Goal: Transaction & Acquisition: Purchase product/service

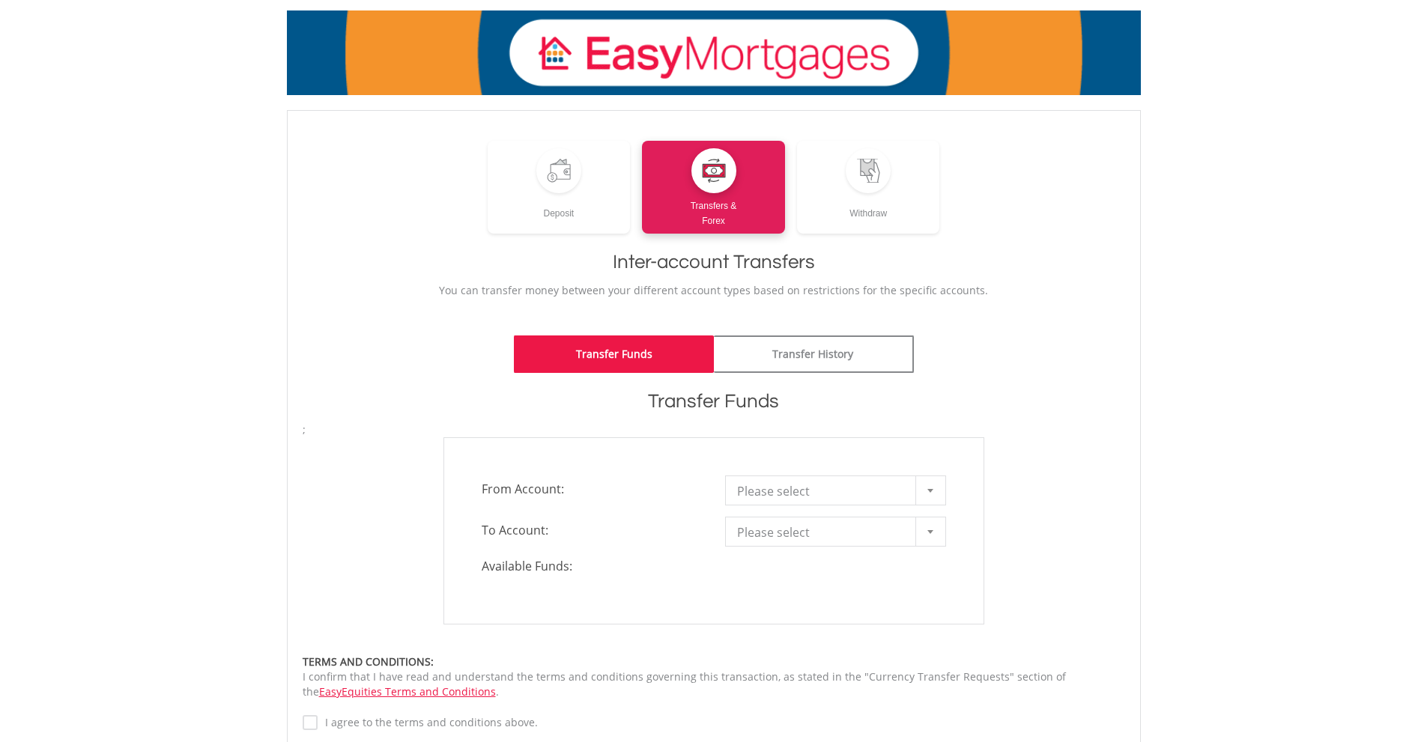
scroll to position [150, 0]
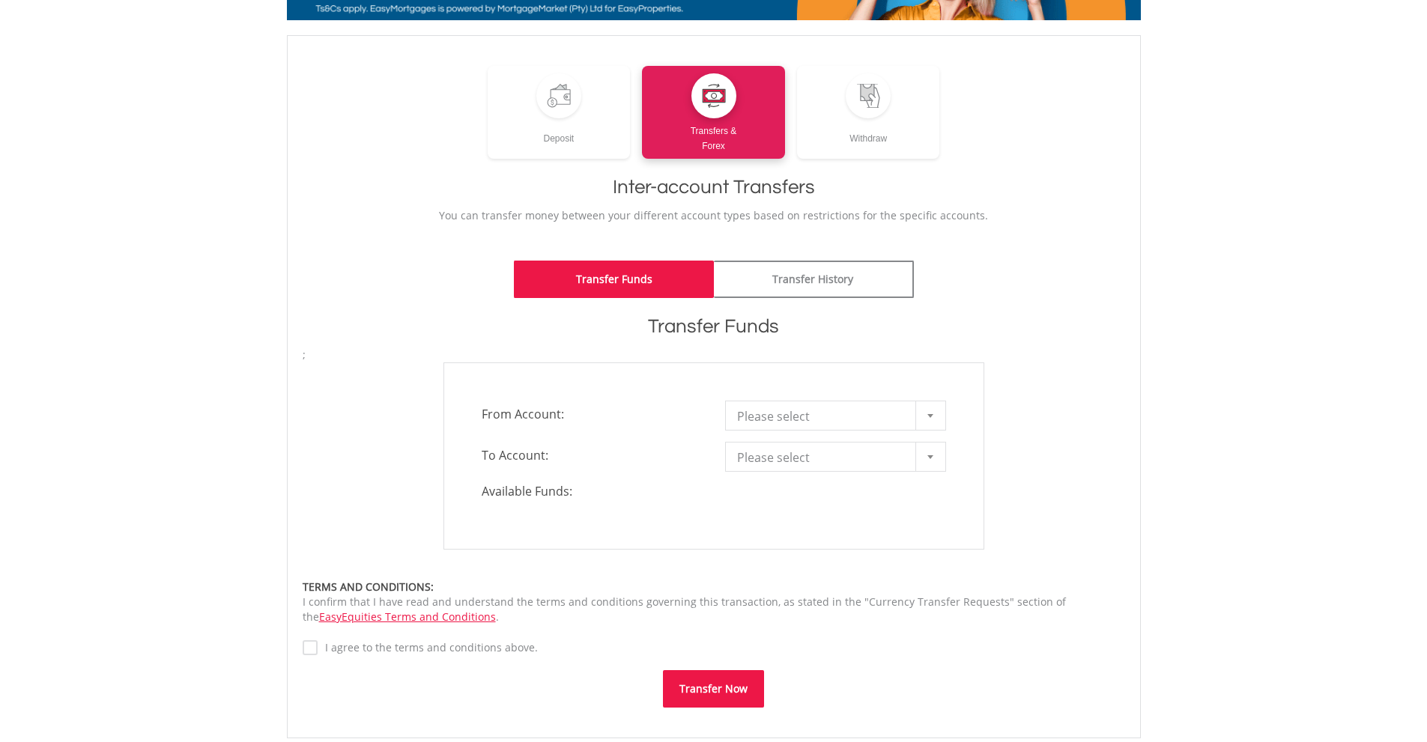
click at [795, 419] on span "Please select" at bounding box center [824, 416] width 174 height 30
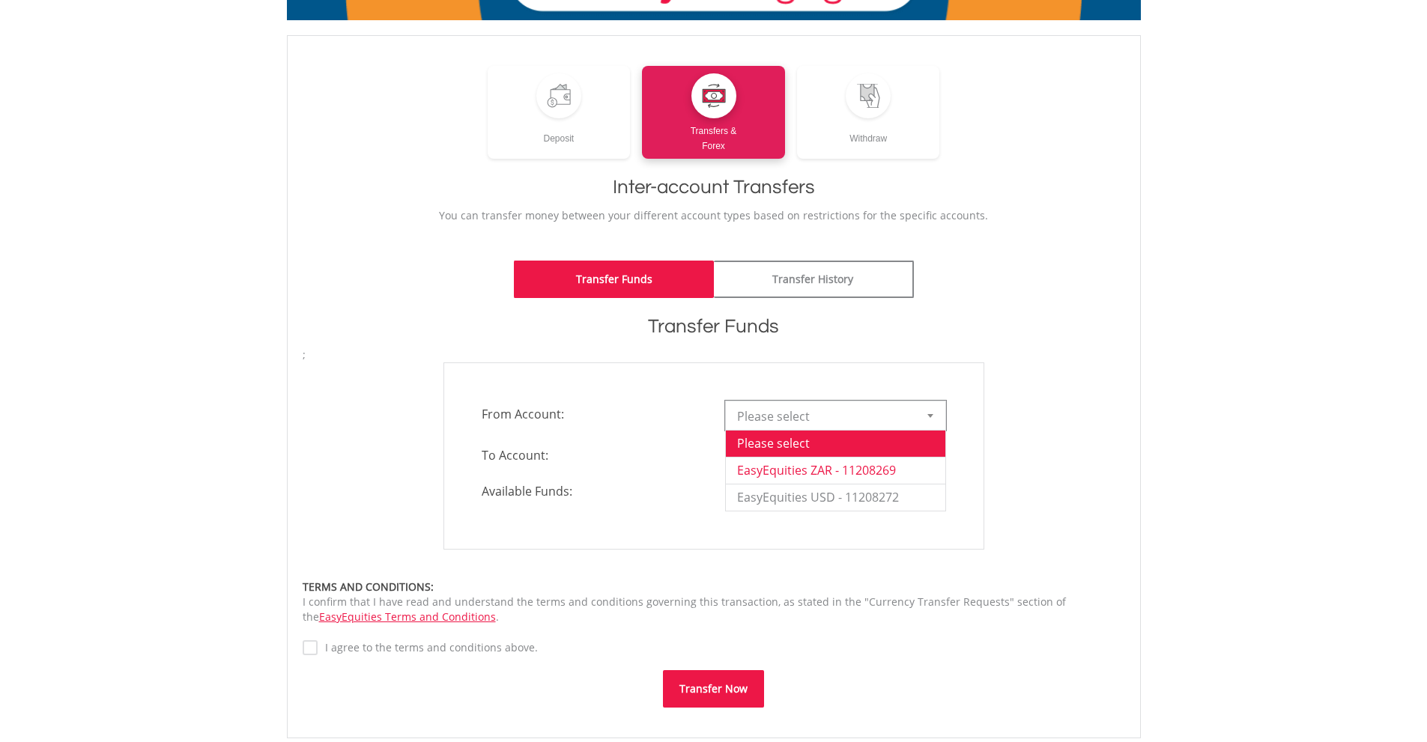
click at [799, 463] on li "EasyEquities ZAR - 11208269" at bounding box center [835, 470] width 219 height 27
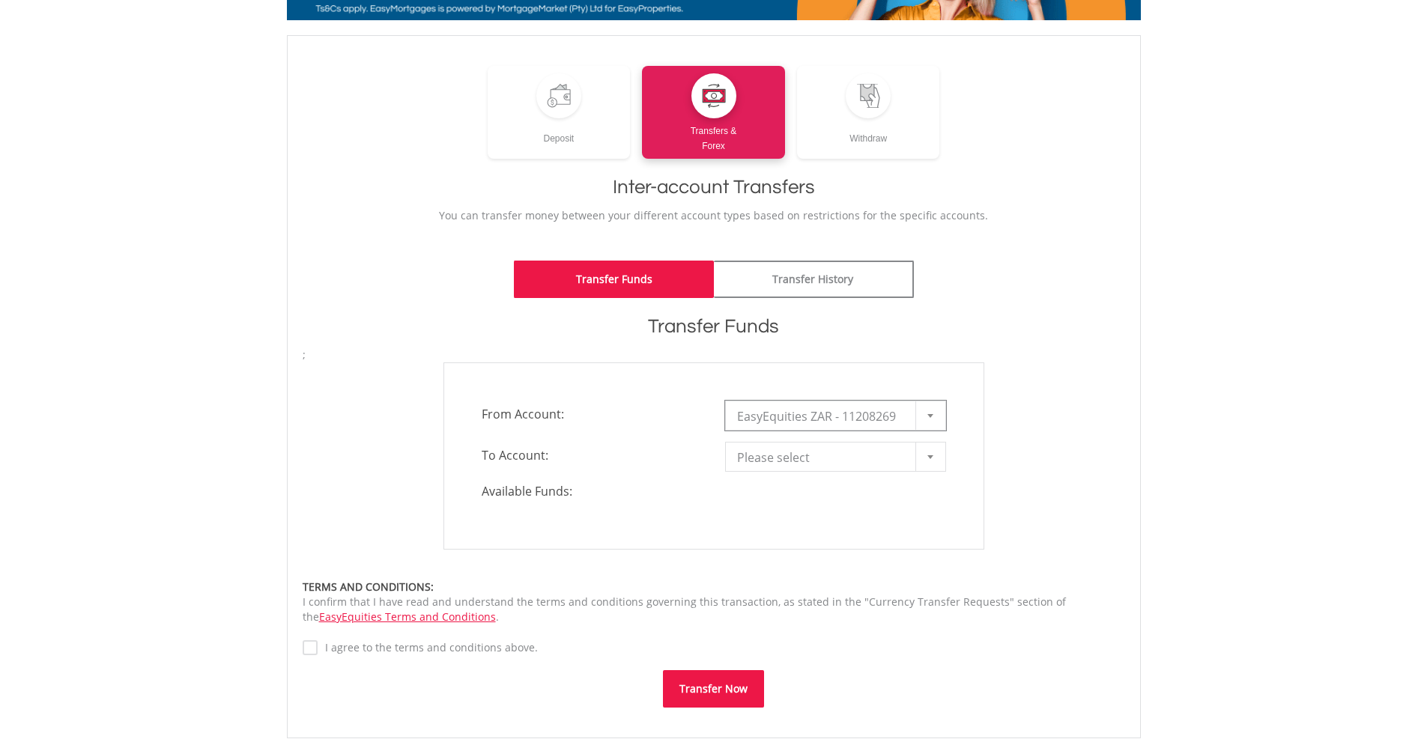
click at [808, 459] on span "Please select" at bounding box center [824, 458] width 174 height 30
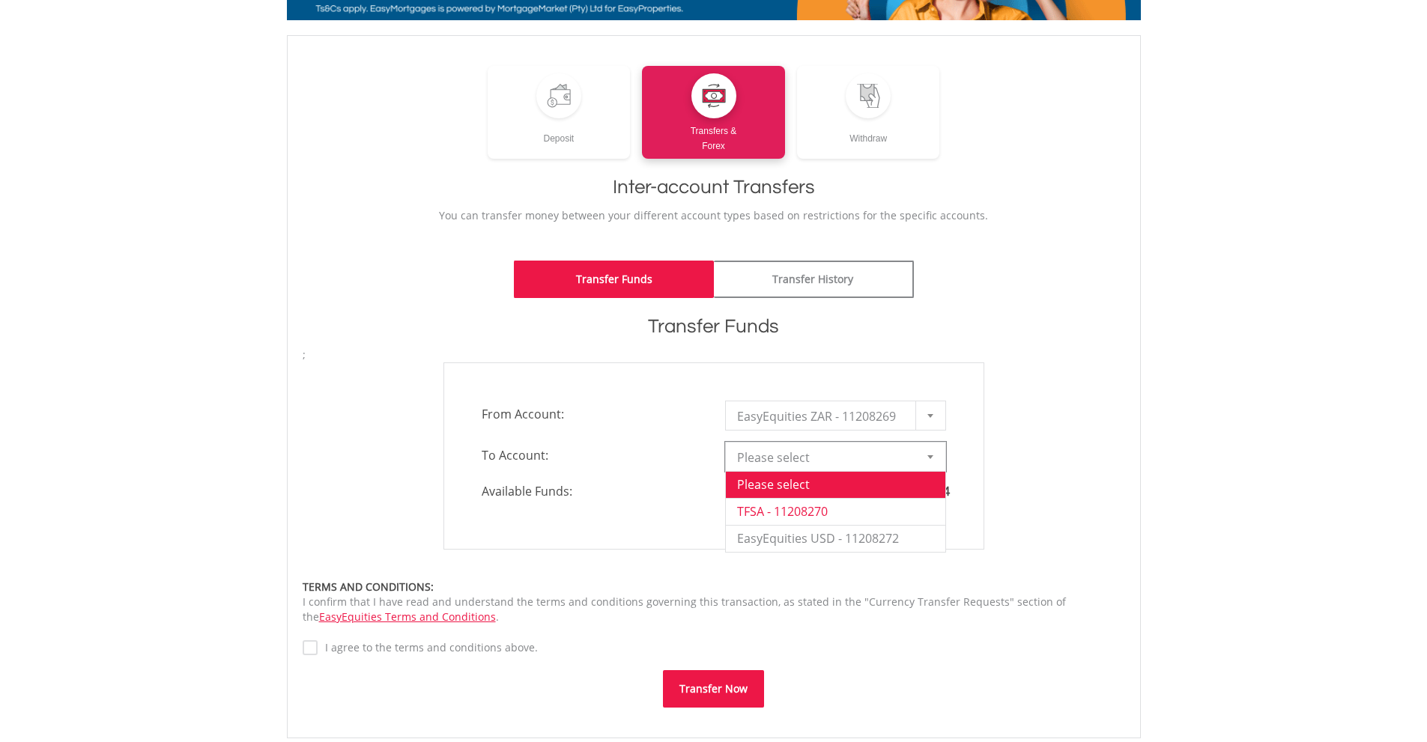
click at [814, 511] on li "TFSA - 11208270" at bounding box center [835, 511] width 219 height 27
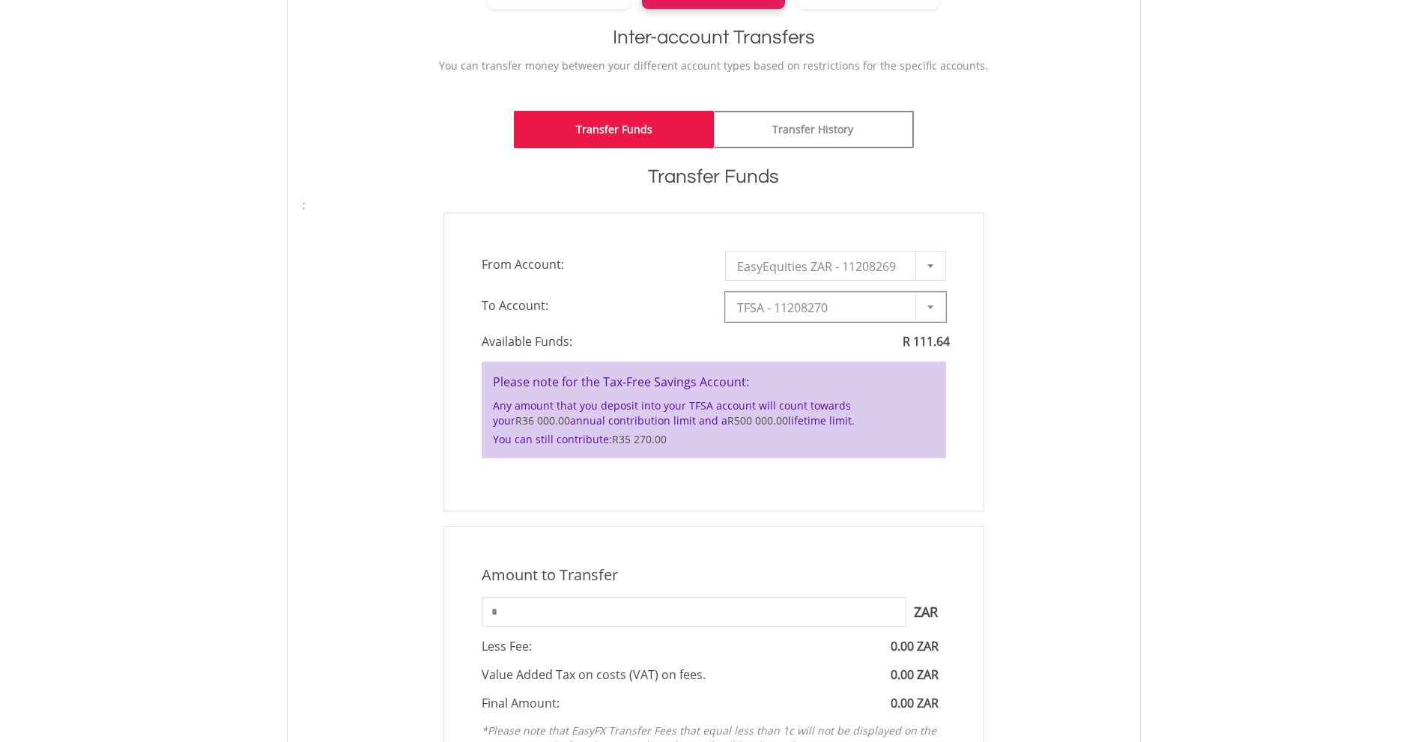
scroll to position [374, 0]
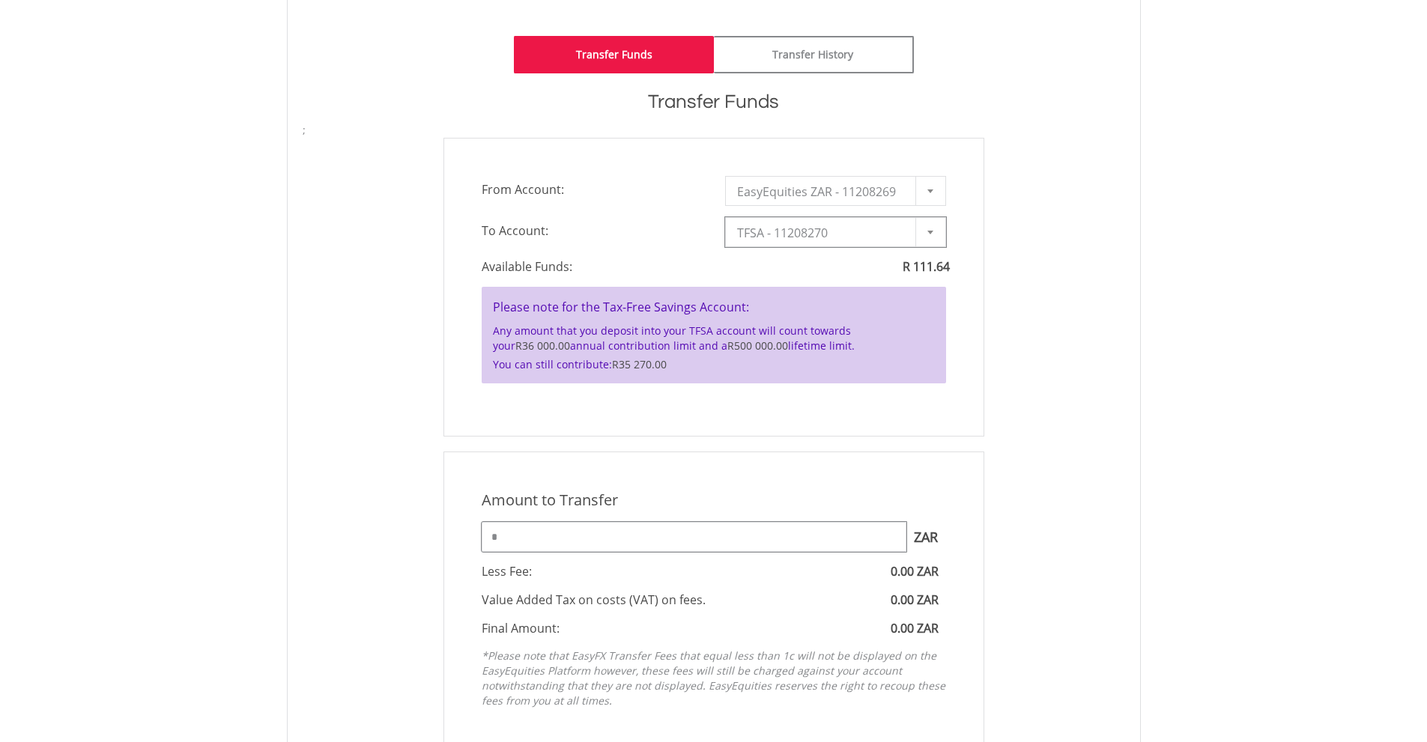
click at [575, 541] on input "*" at bounding box center [694, 537] width 425 height 30
type input "*"
type input "***"
click at [947, 492] on div "Amount to Transfer" at bounding box center [713, 501] width 487 height 22
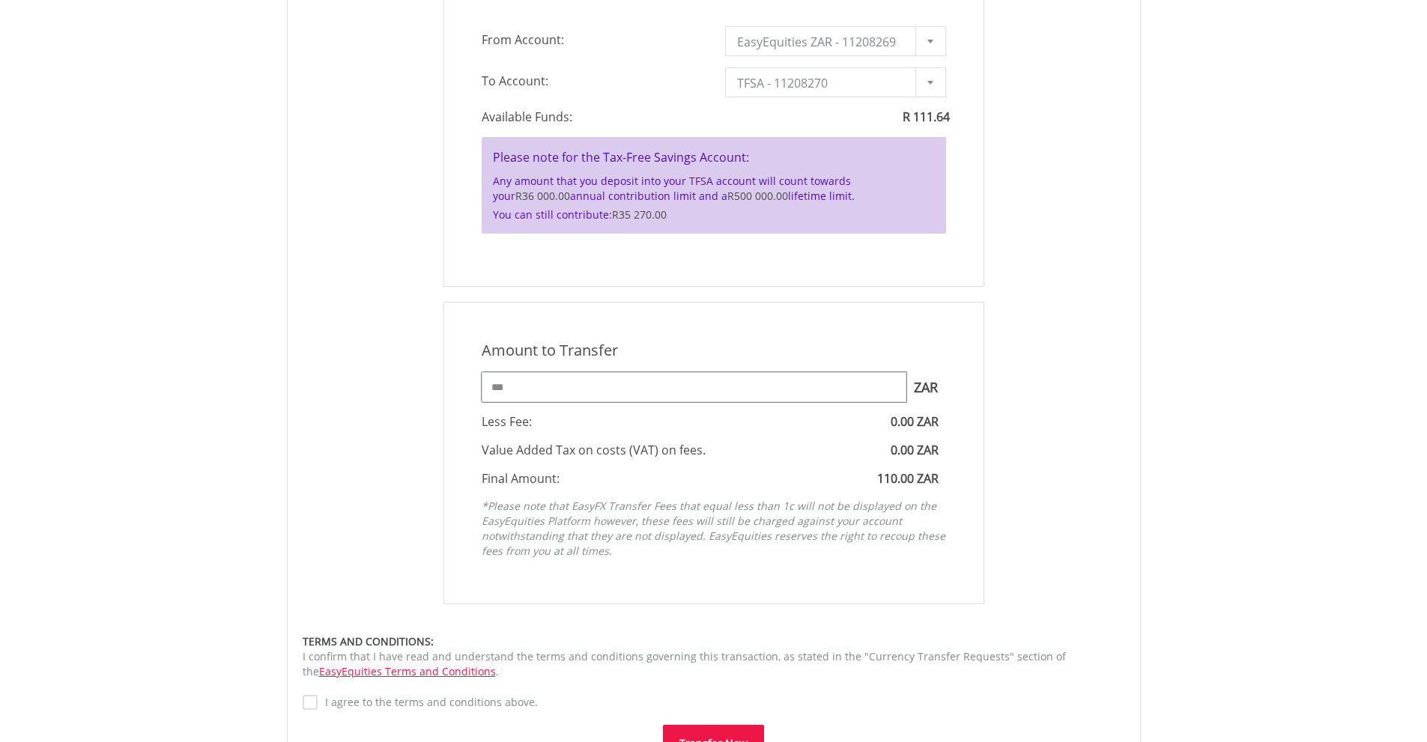
click at [556, 389] on input "***" at bounding box center [694, 387] width 425 height 30
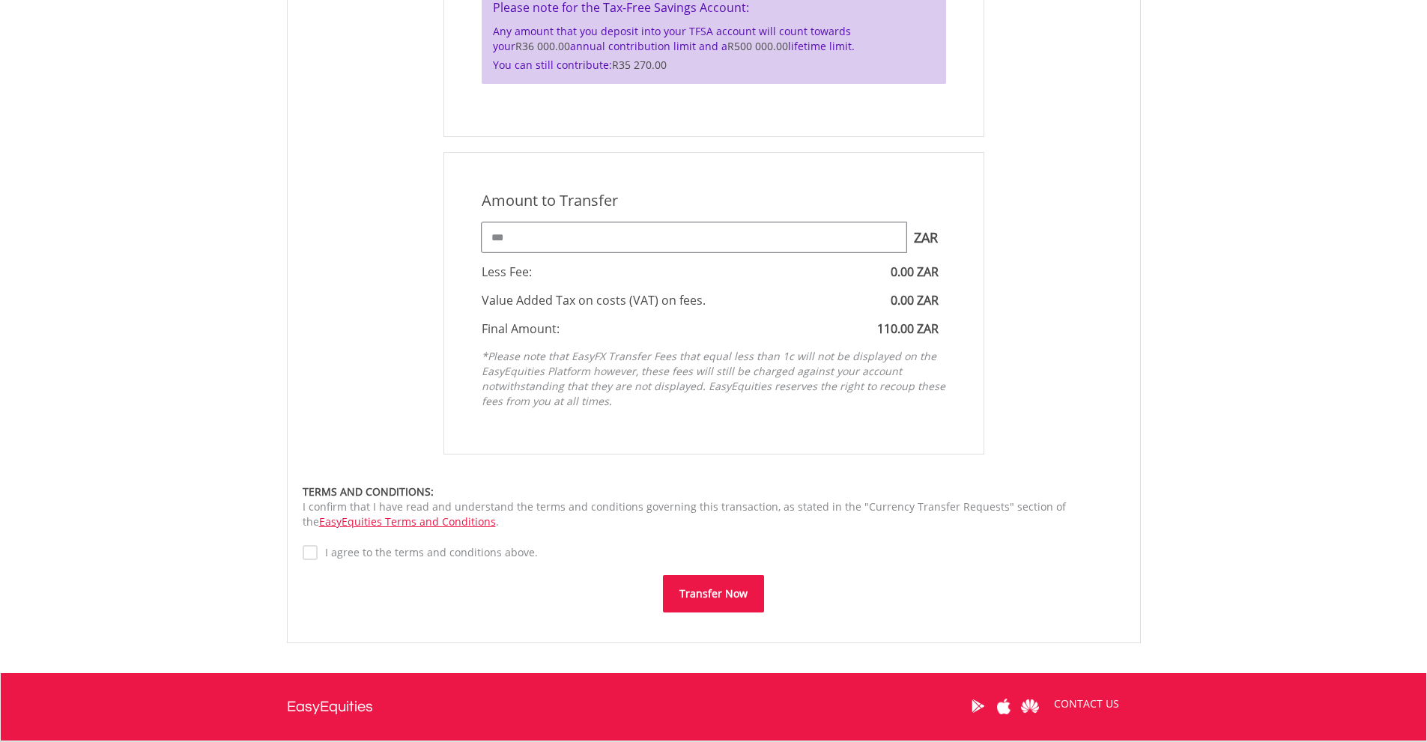
scroll to position [749, 0]
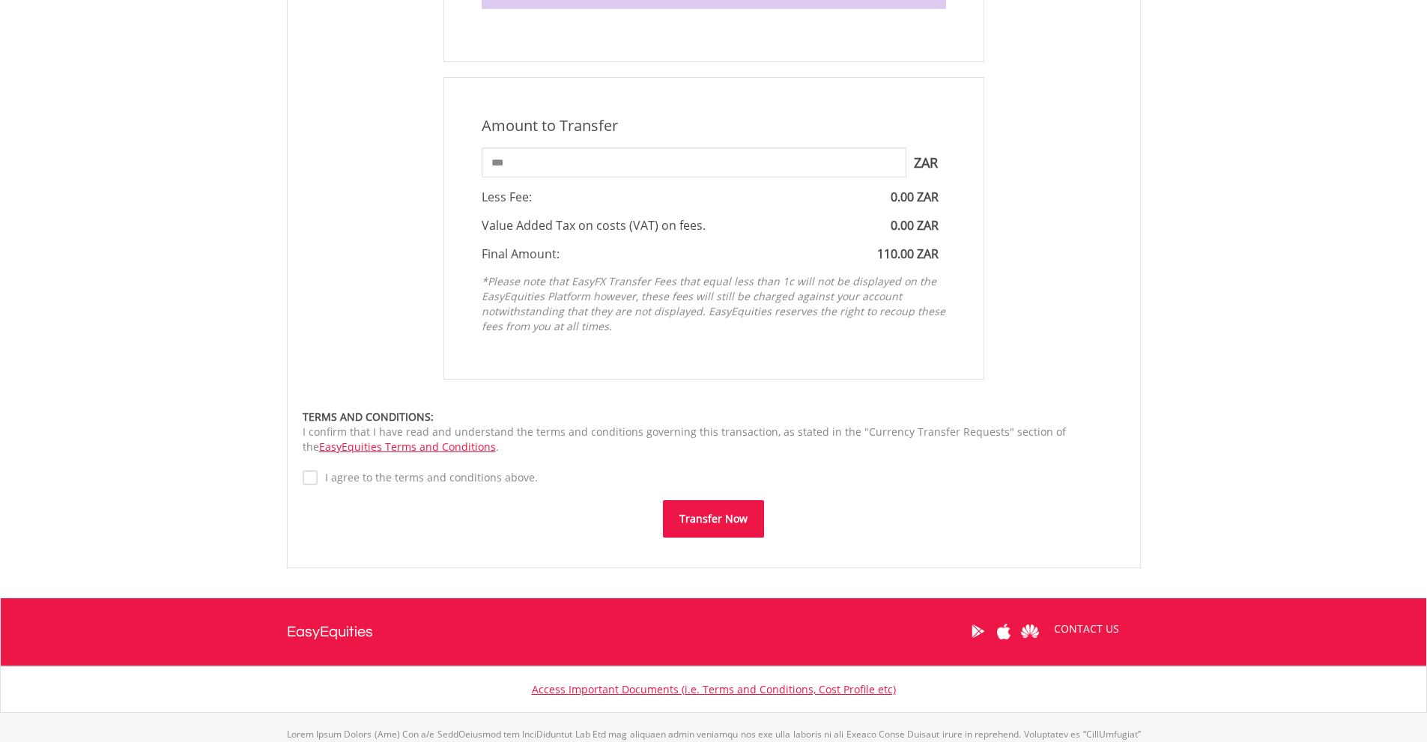
click at [687, 531] on button "Transfer Now" at bounding box center [713, 518] width 101 height 37
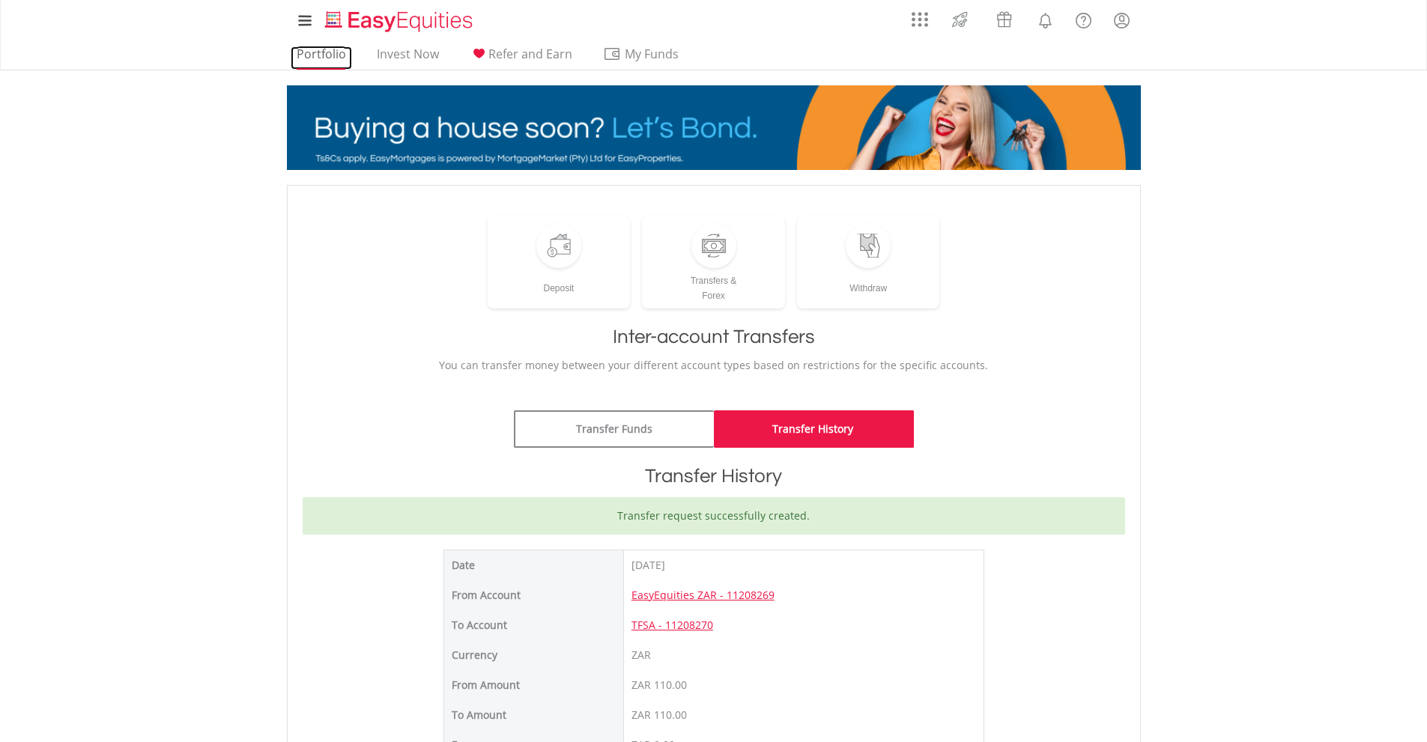
click at [329, 64] on link "Portfolio" at bounding box center [321, 57] width 61 height 23
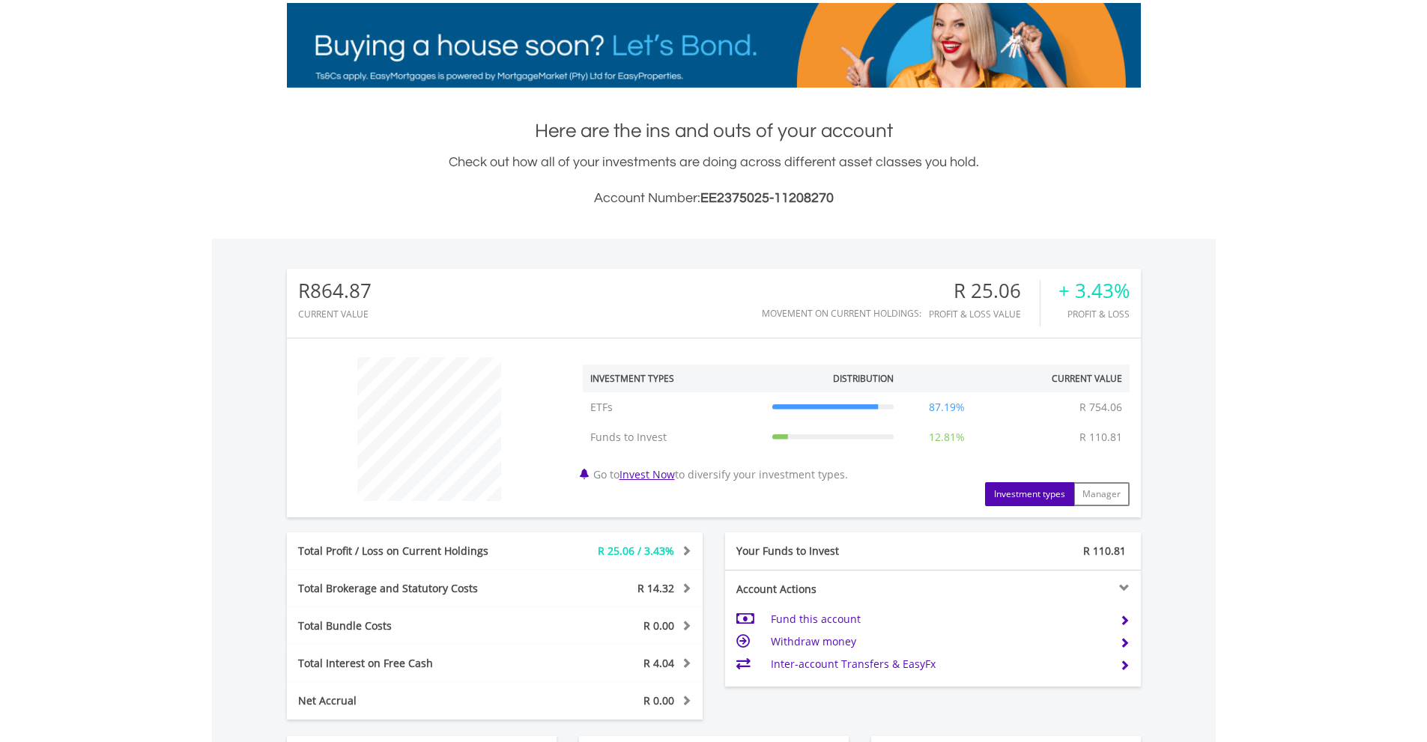
scroll to position [524, 0]
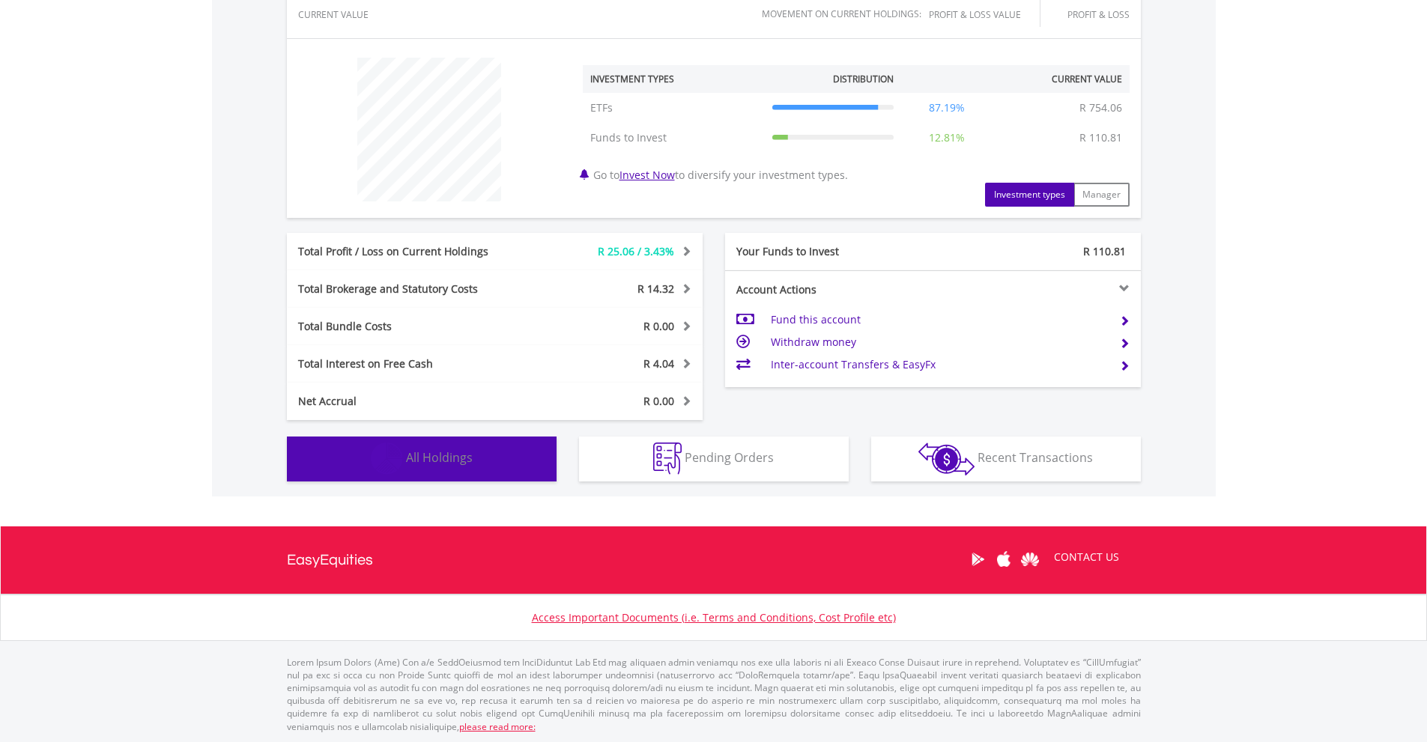
click at [412, 445] on button "Holdings All Holdings" at bounding box center [422, 459] width 270 height 45
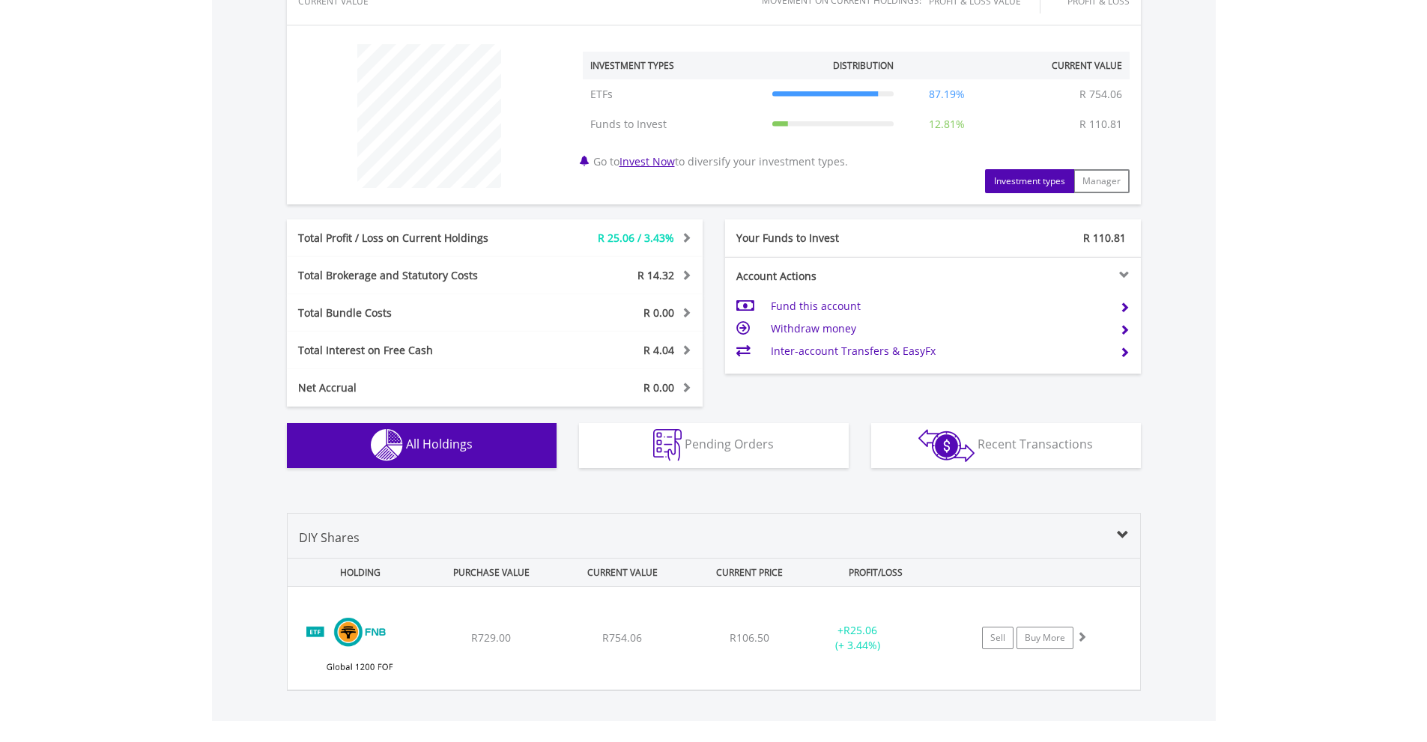
scroll to position [687, 0]
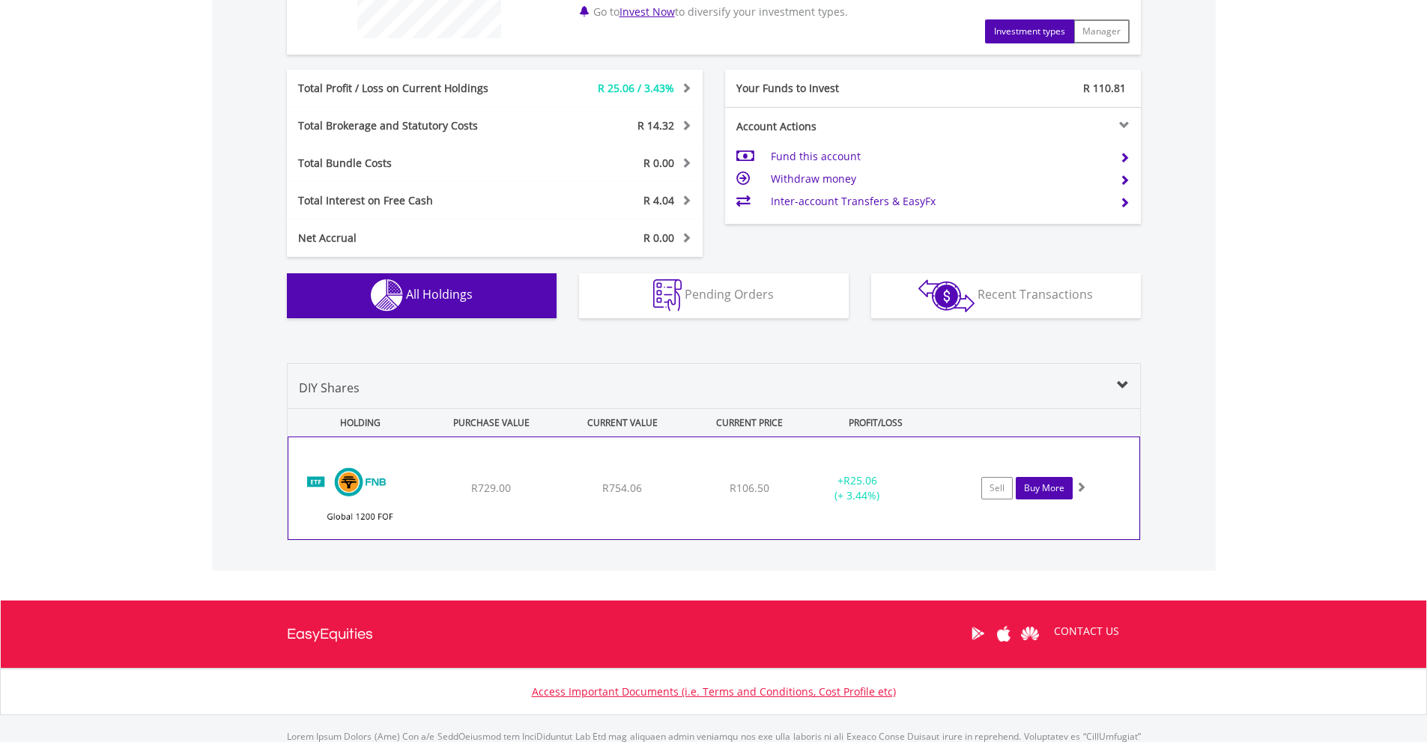
click at [1050, 489] on link "Buy More" at bounding box center [1043, 488] width 57 height 22
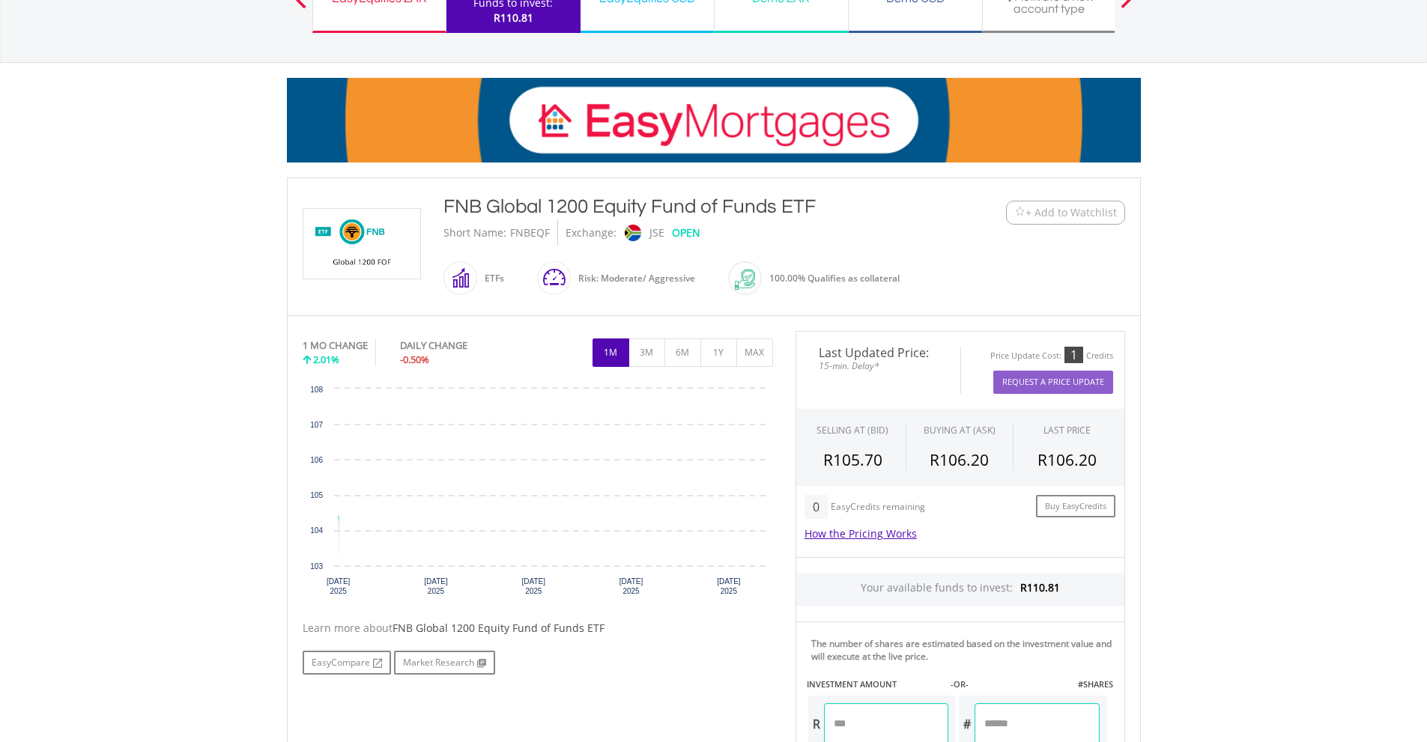
scroll to position [225, 0]
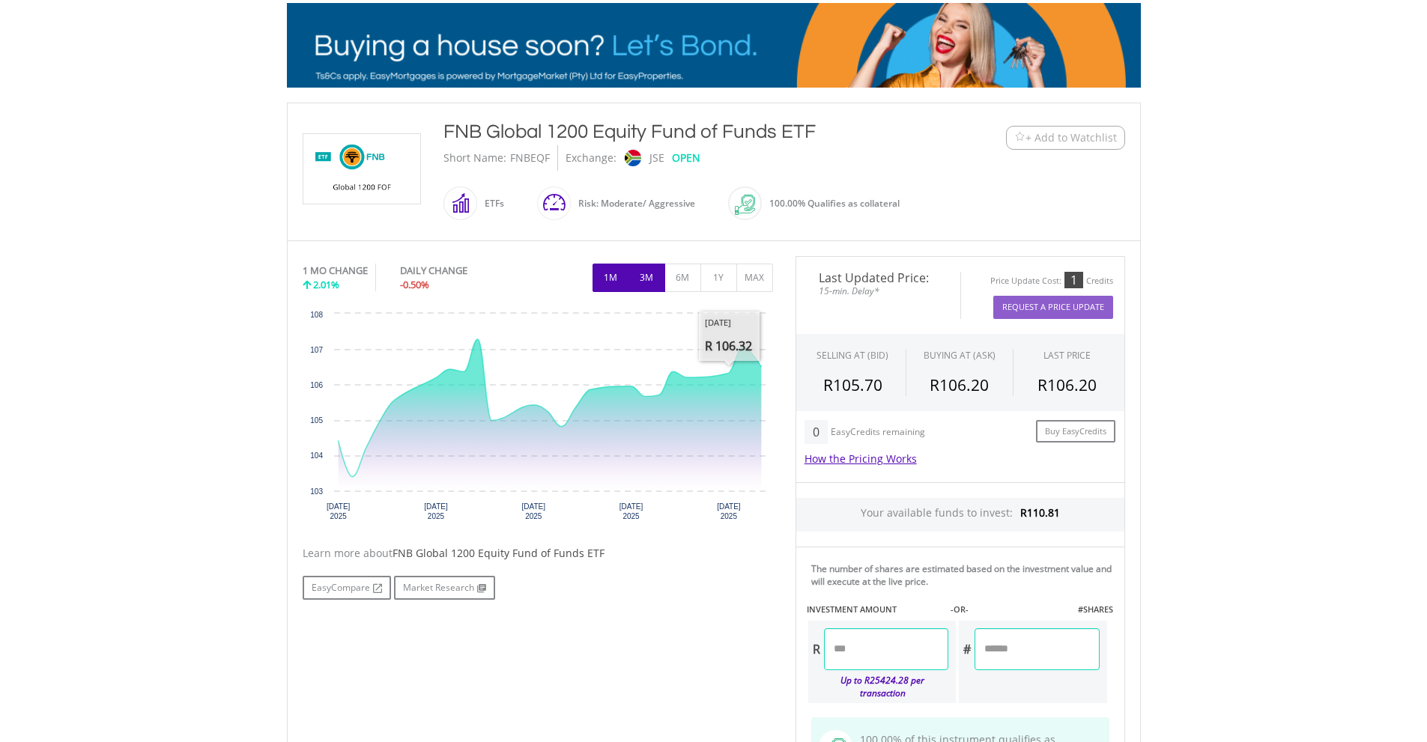
click at [639, 269] on button "3M" at bounding box center [646, 278] width 37 height 28
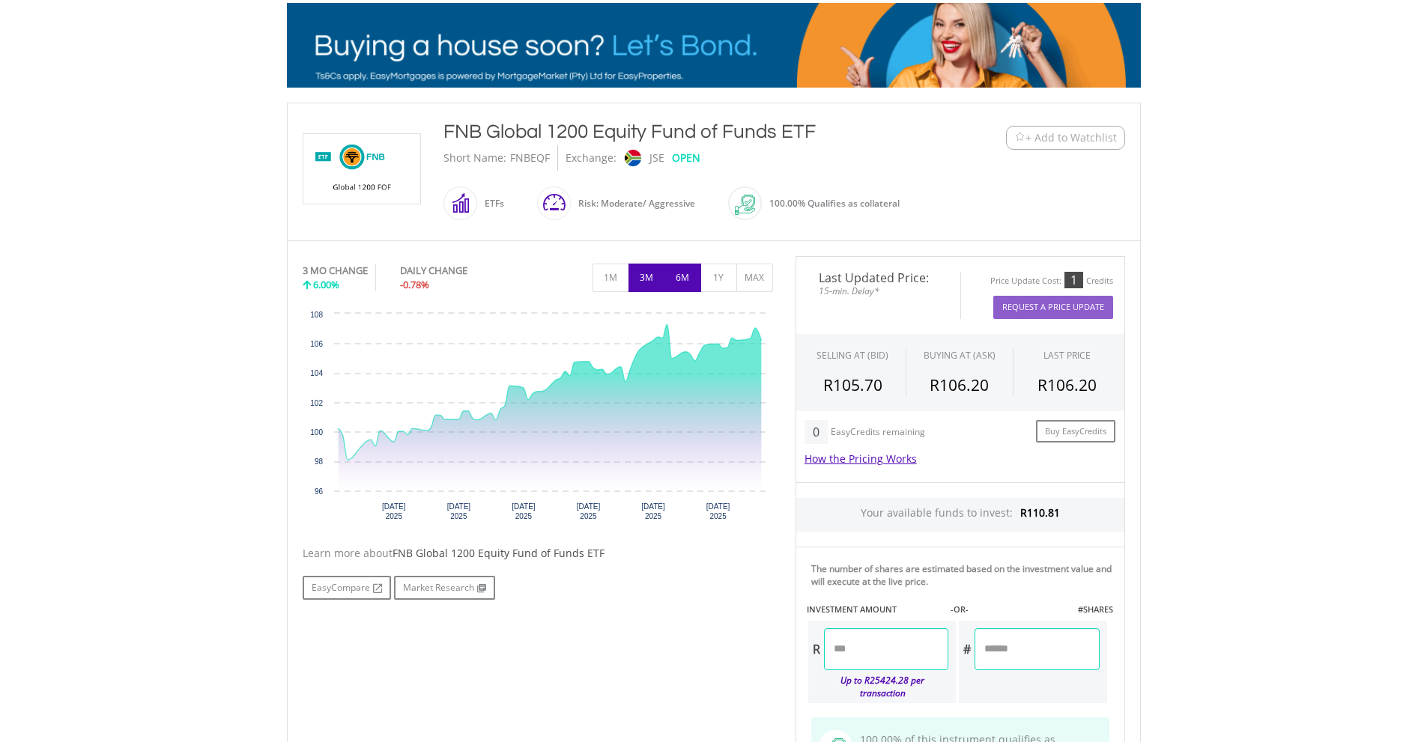
click at [687, 277] on button "6M" at bounding box center [682, 278] width 37 height 28
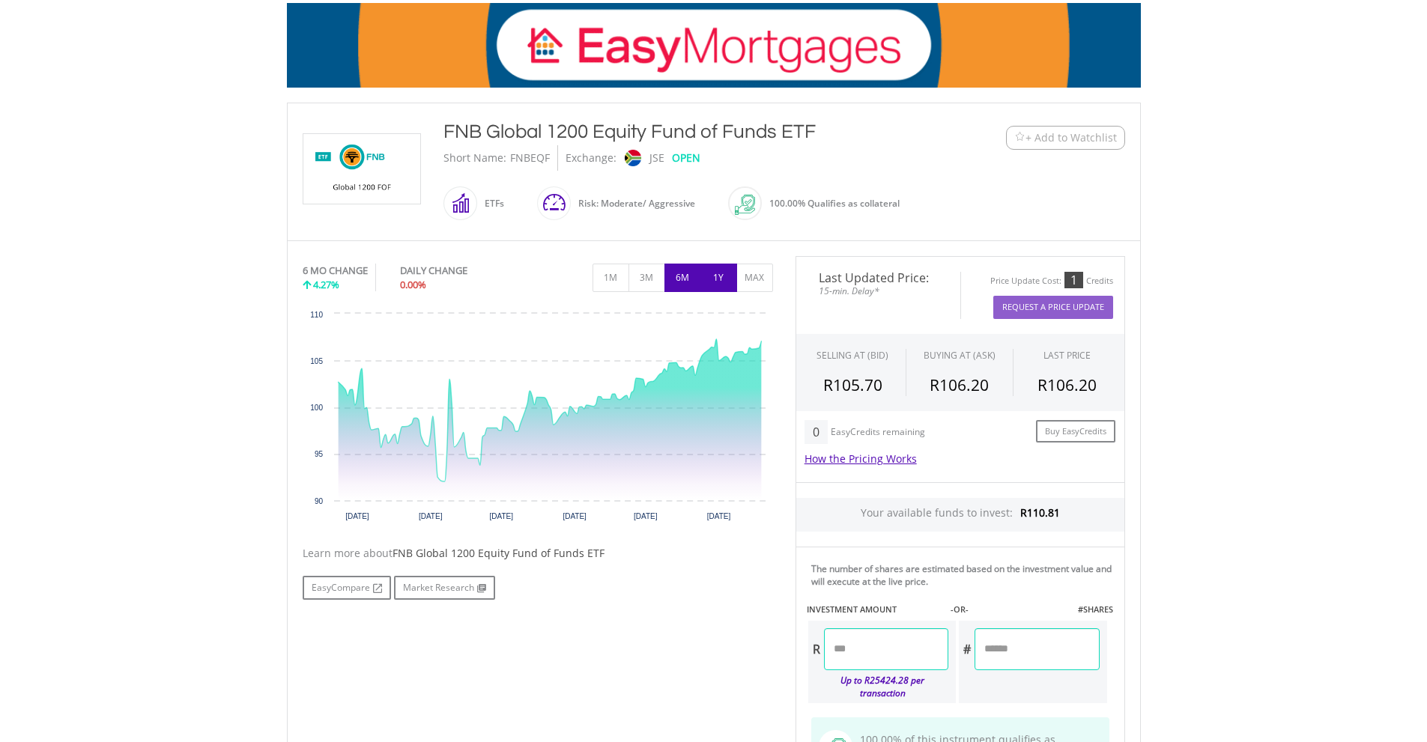
click at [734, 276] on button "1Y" at bounding box center [718, 278] width 37 height 28
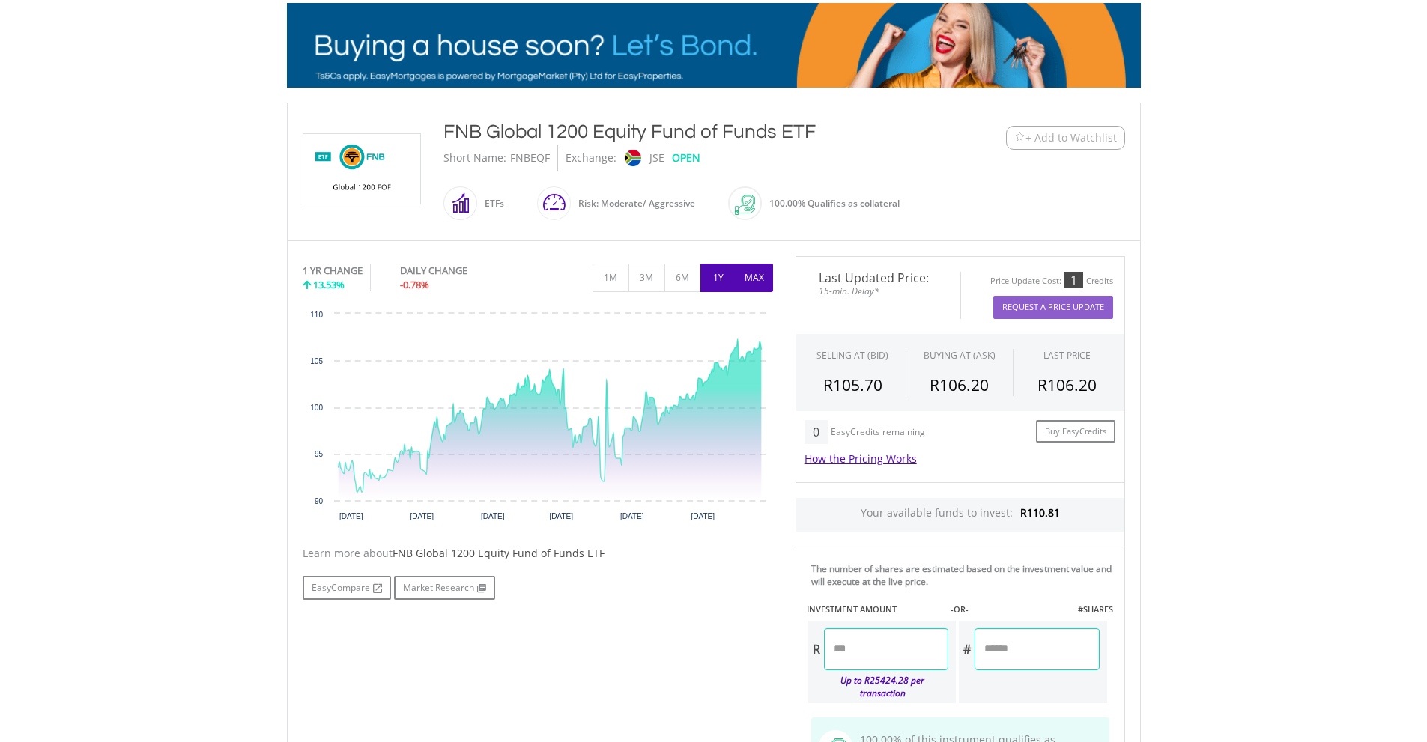
click at [765, 279] on button "MAX" at bounding box center [754, 278] width 37 height 28
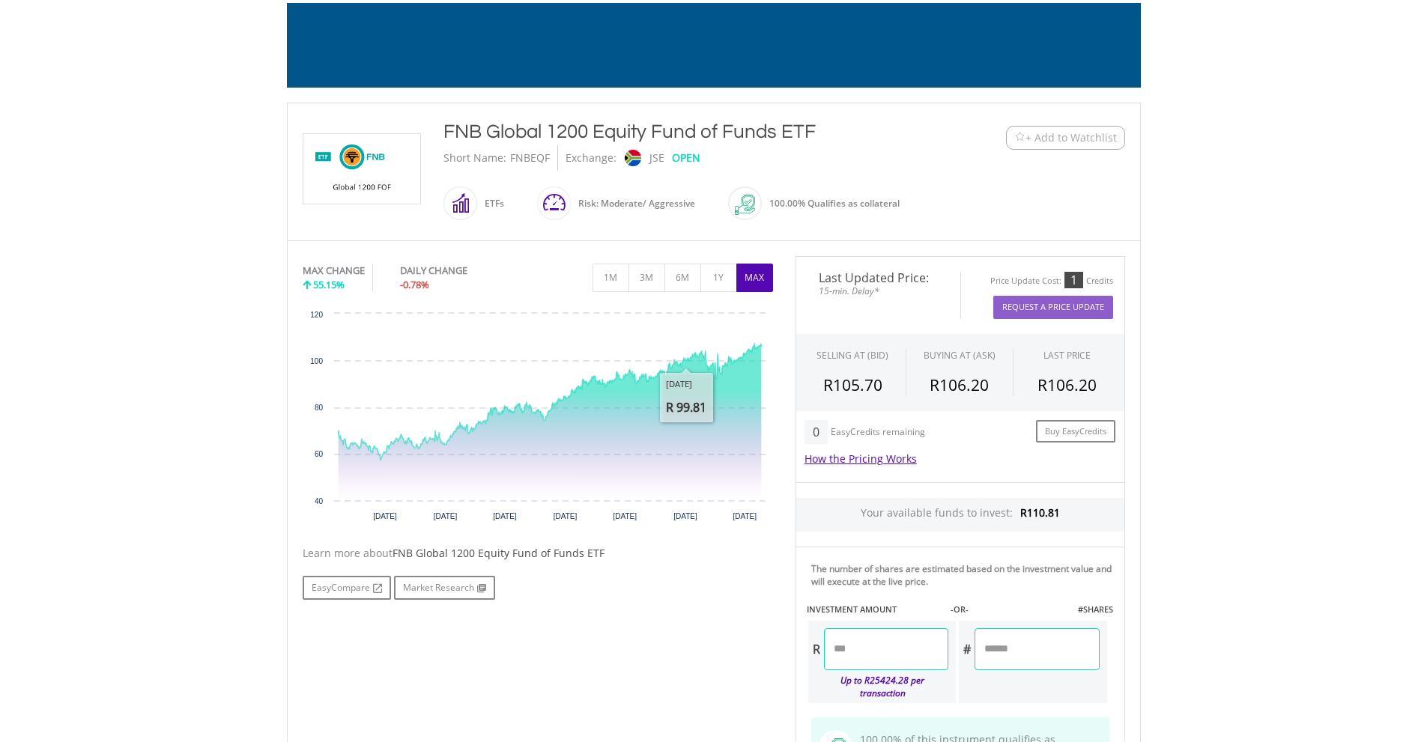
click at [681, 503] on rect "Interactive chart" at bounding box center [538, 418] width 470 height 225
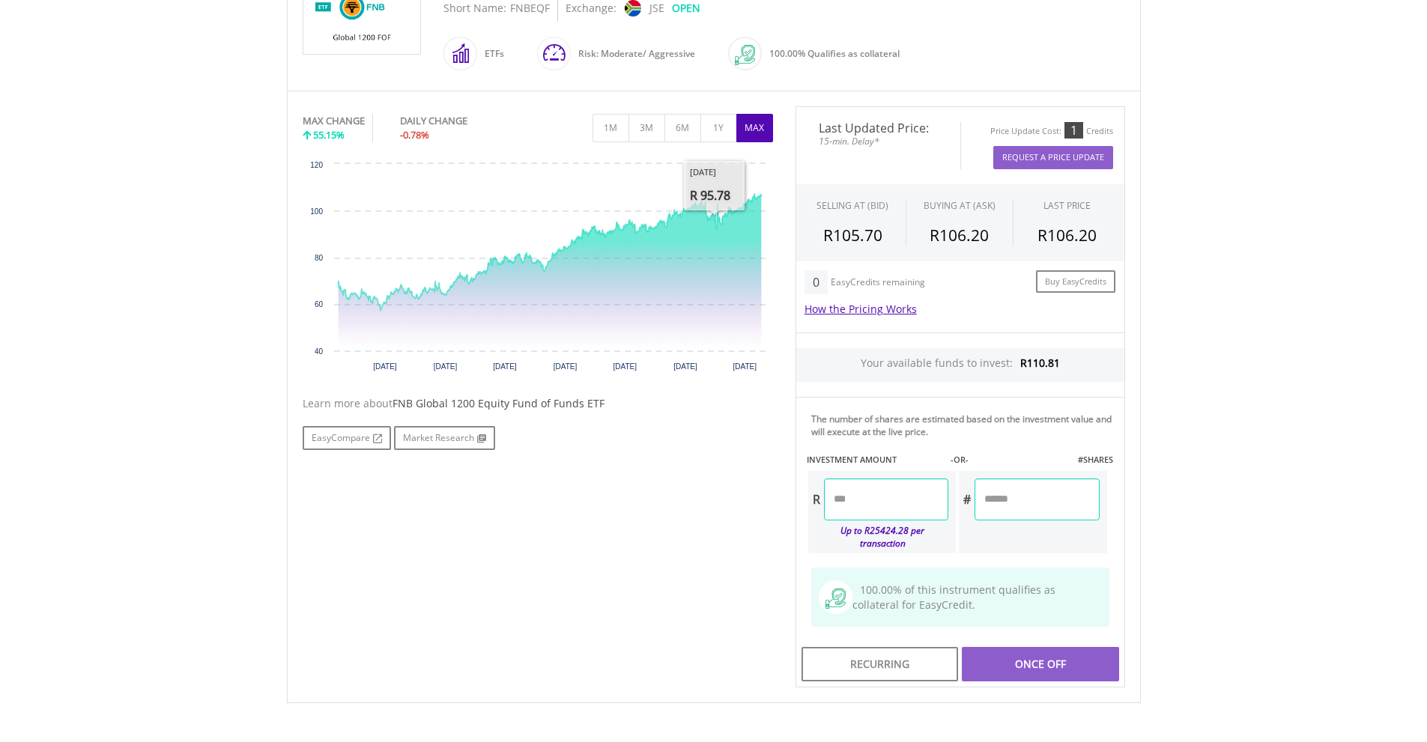
scroll to position [449, 0]
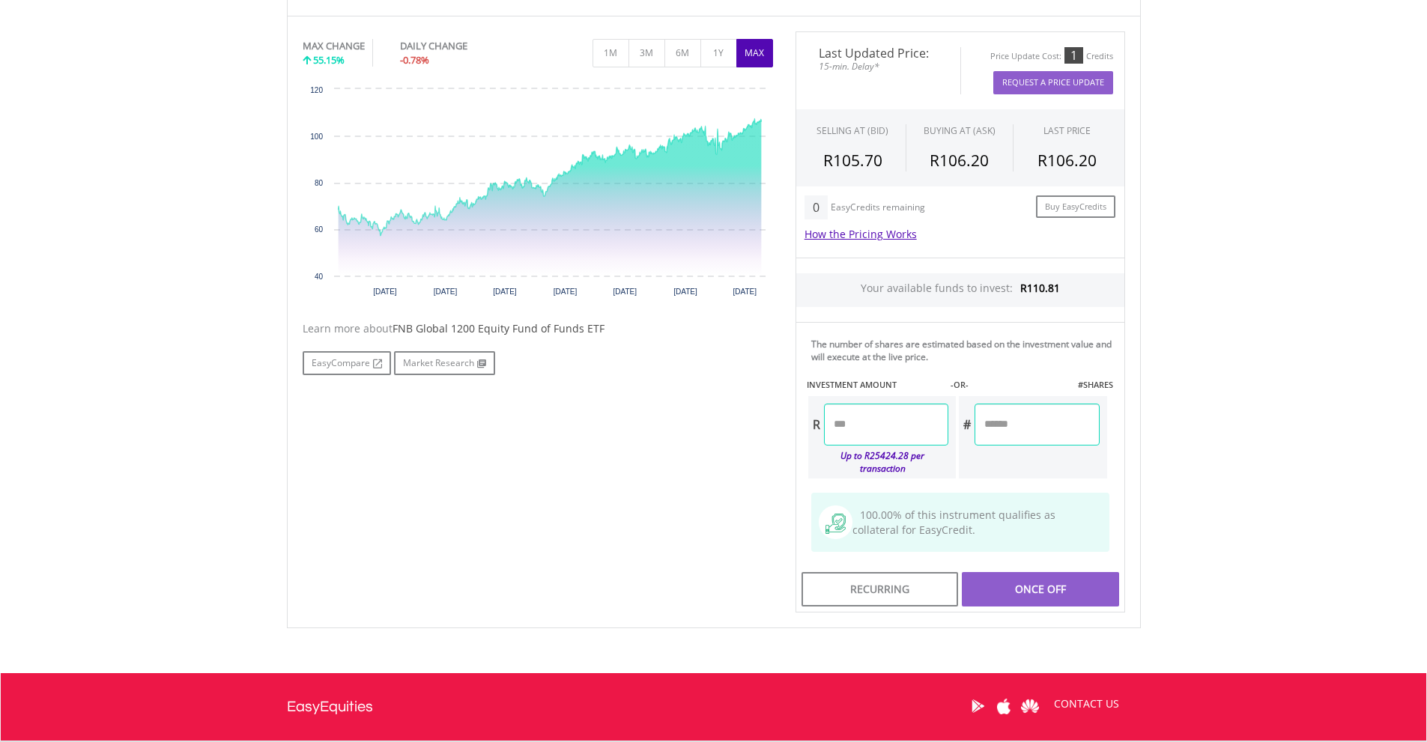
click at [876, 428] on input "number" at bounding box center [886, 425] width 124 height 42
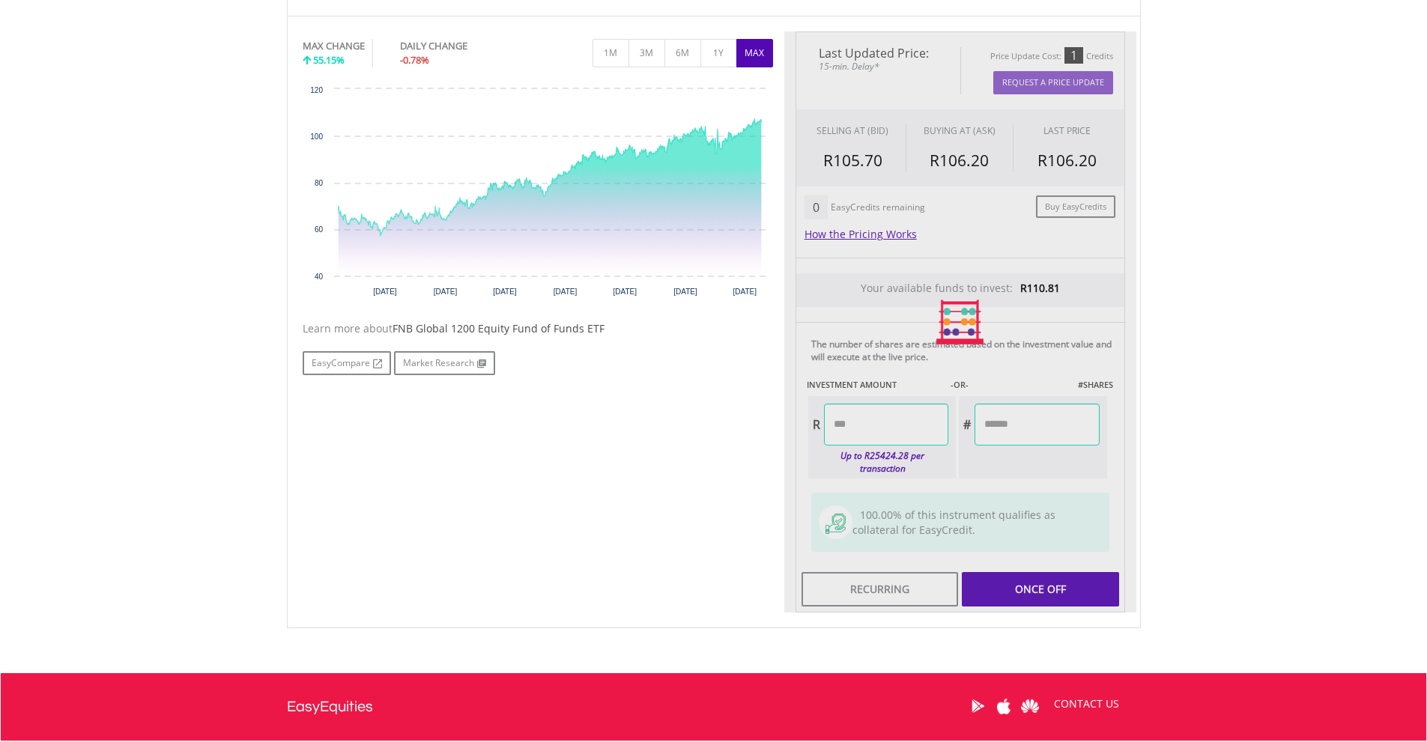
click at [1014, 457] on div "Last Updated Price: 15-min. Delay* Price Update Cost: 1 Credits Request A Price…" at bounding box center [960, 322] width 352 height 582
type input "******"
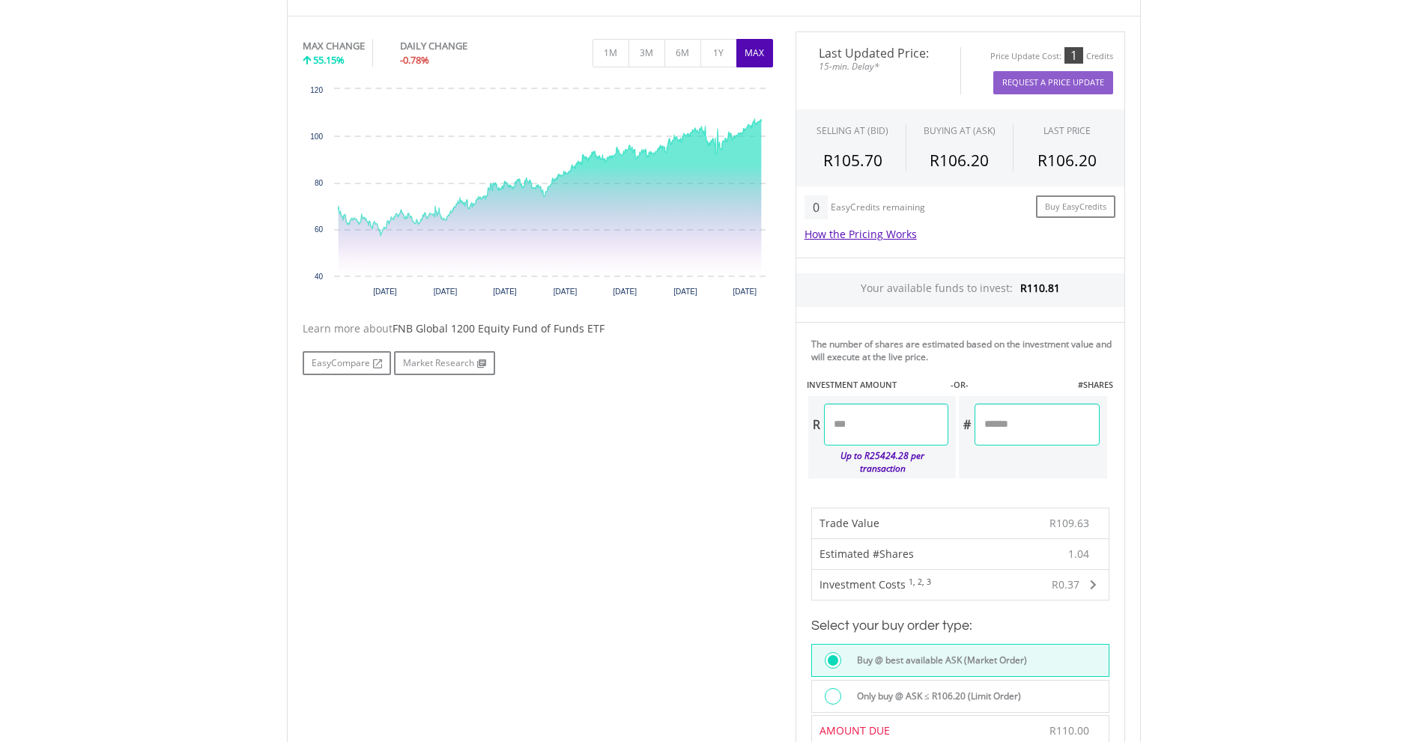
scroll to position [524, 0]
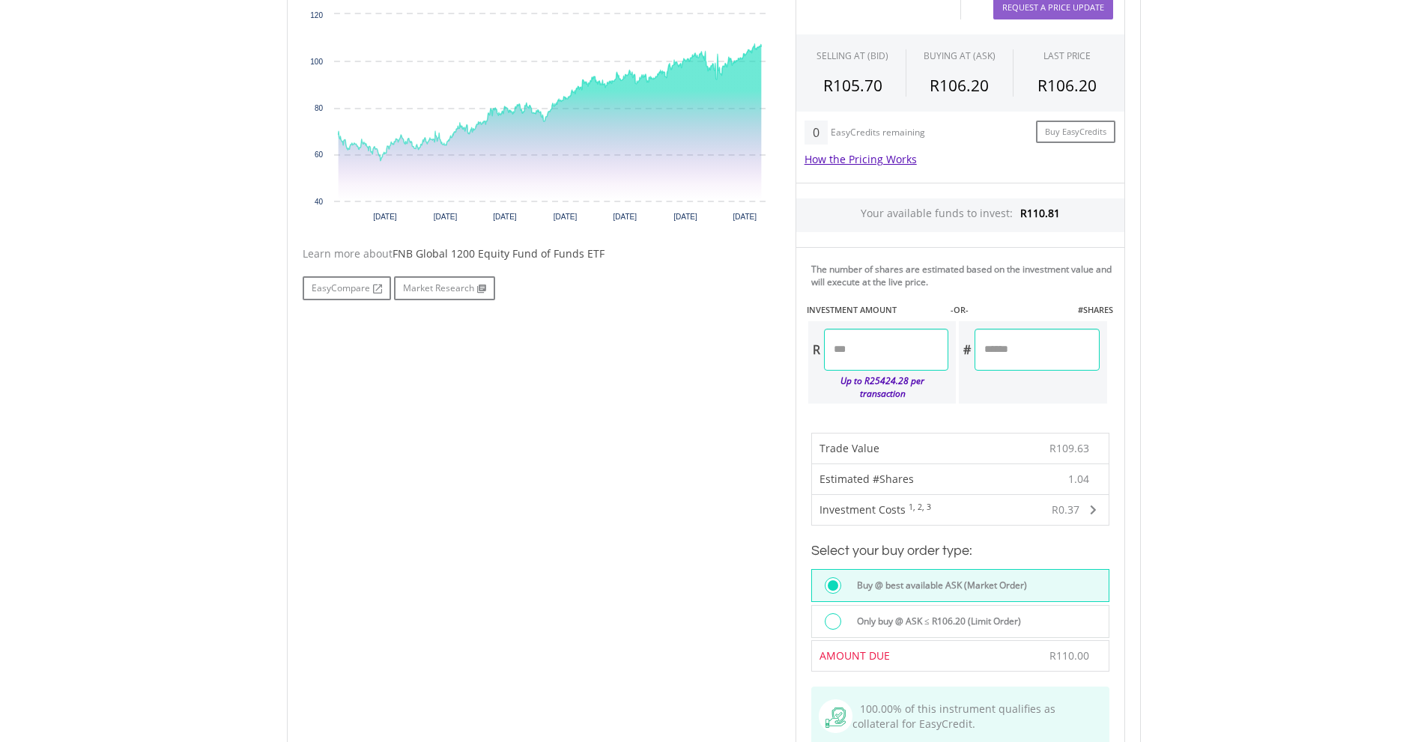
click at [870, 350] on input "******" at bounding box center [886, 350] width 124 height 42
type input "******"
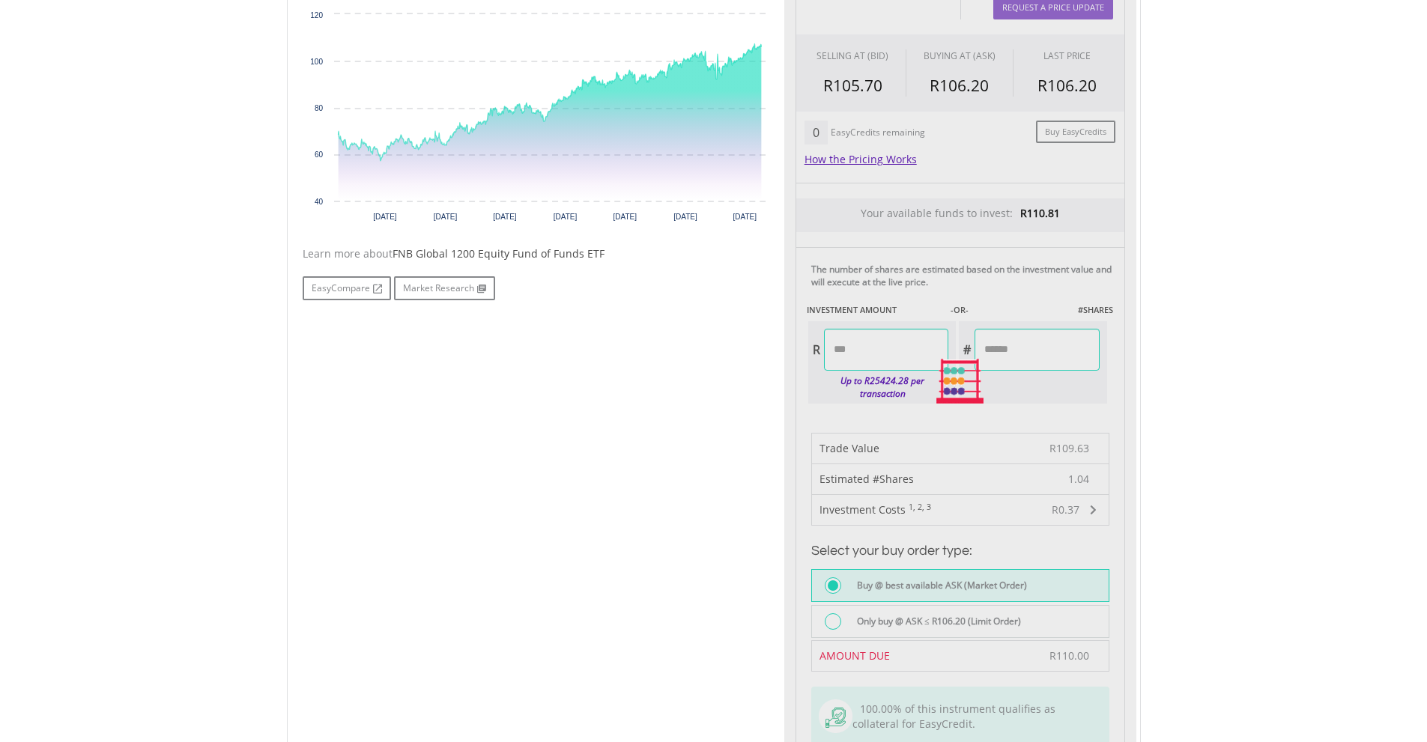
click at [1077, 401] on div "Last Updated Price: 15-min. Delay* Price Update Cost: 1 Credits Request A Price…" at bounding box center [960, 382] width 352 height 851
type input "******"
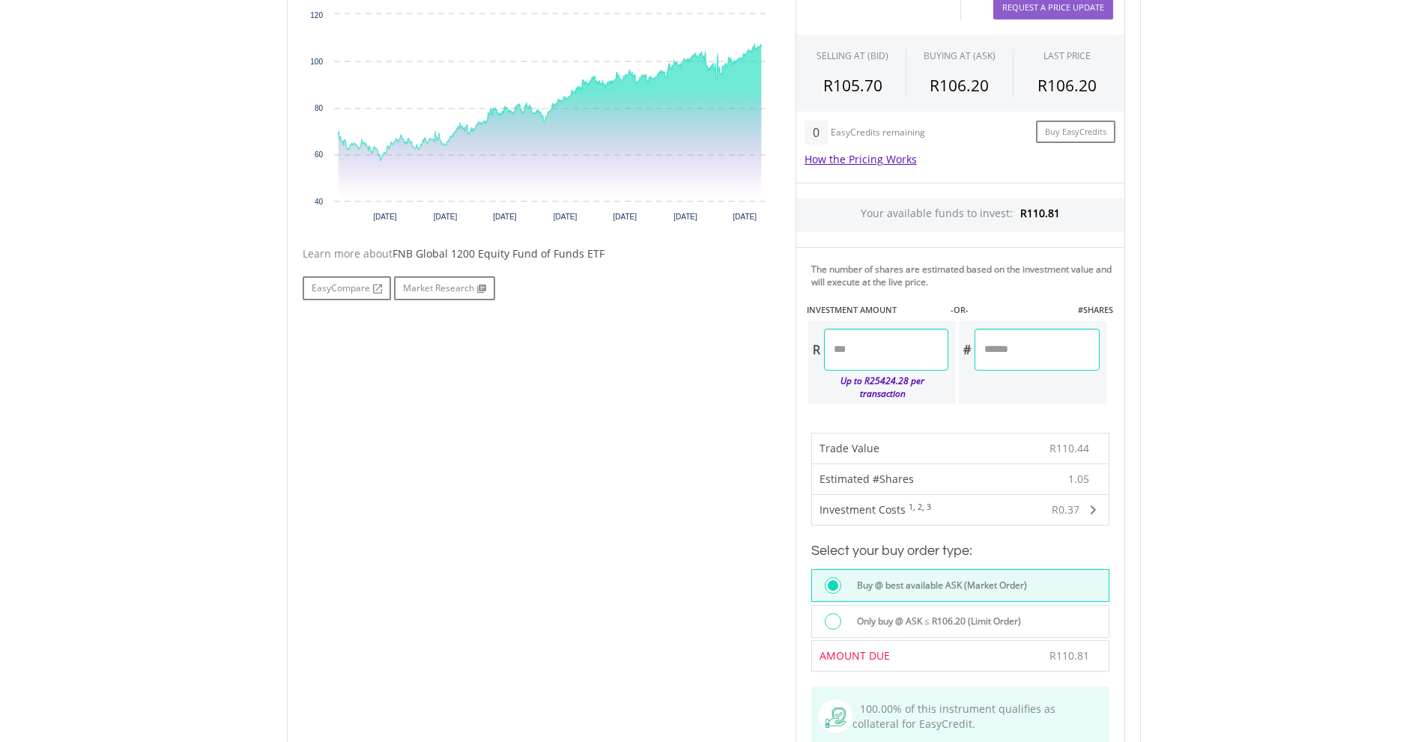
scroll to position [674, 0]
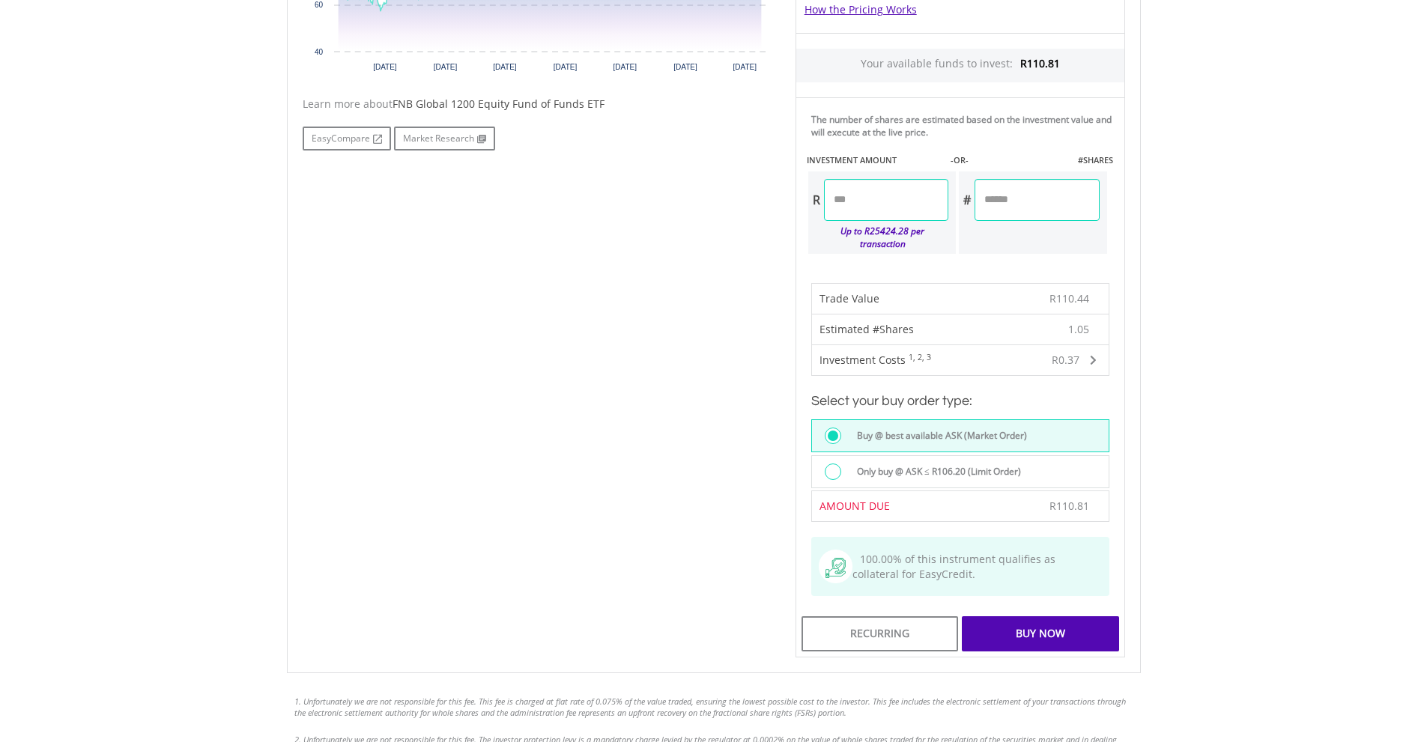
click at [1005, 621] on div "Buy Now" at bounding box center [1040, 633] width 157 height 34
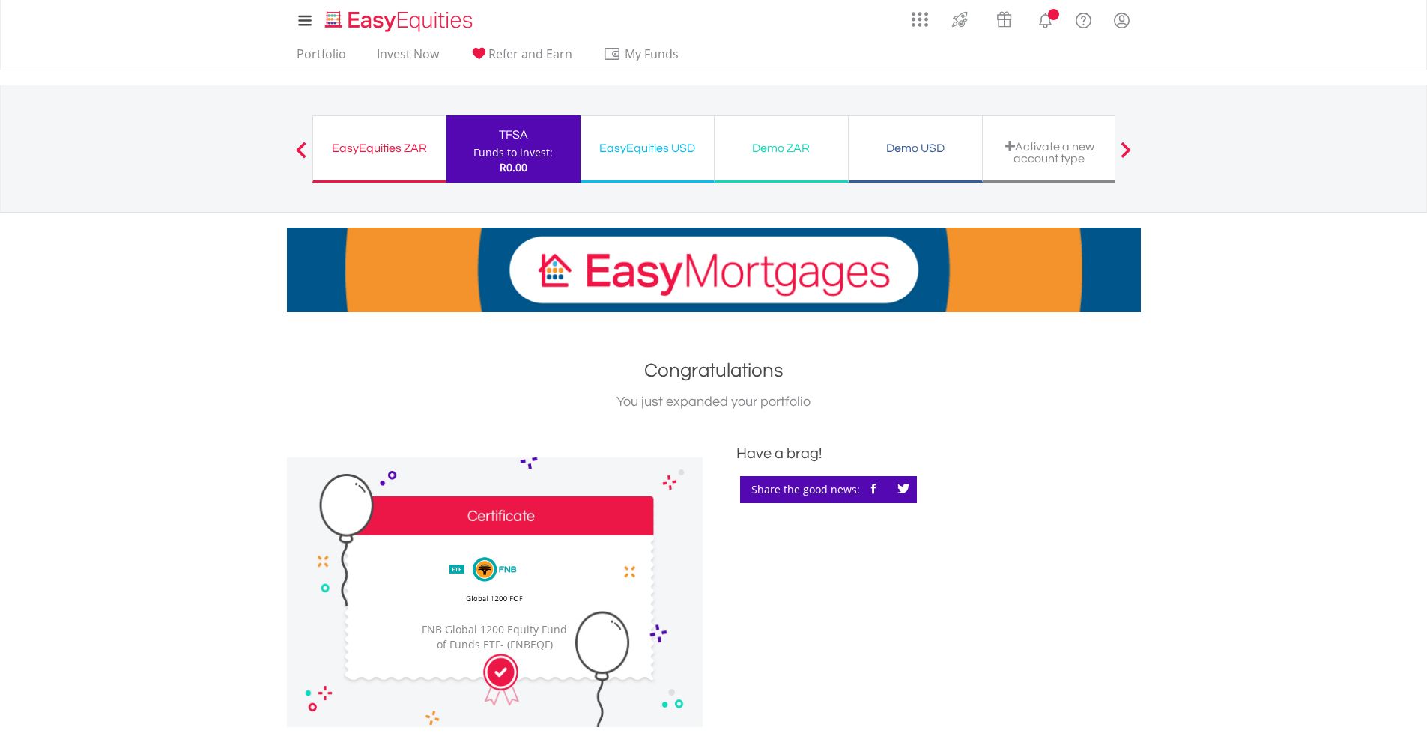
scroll to position [225, 0]
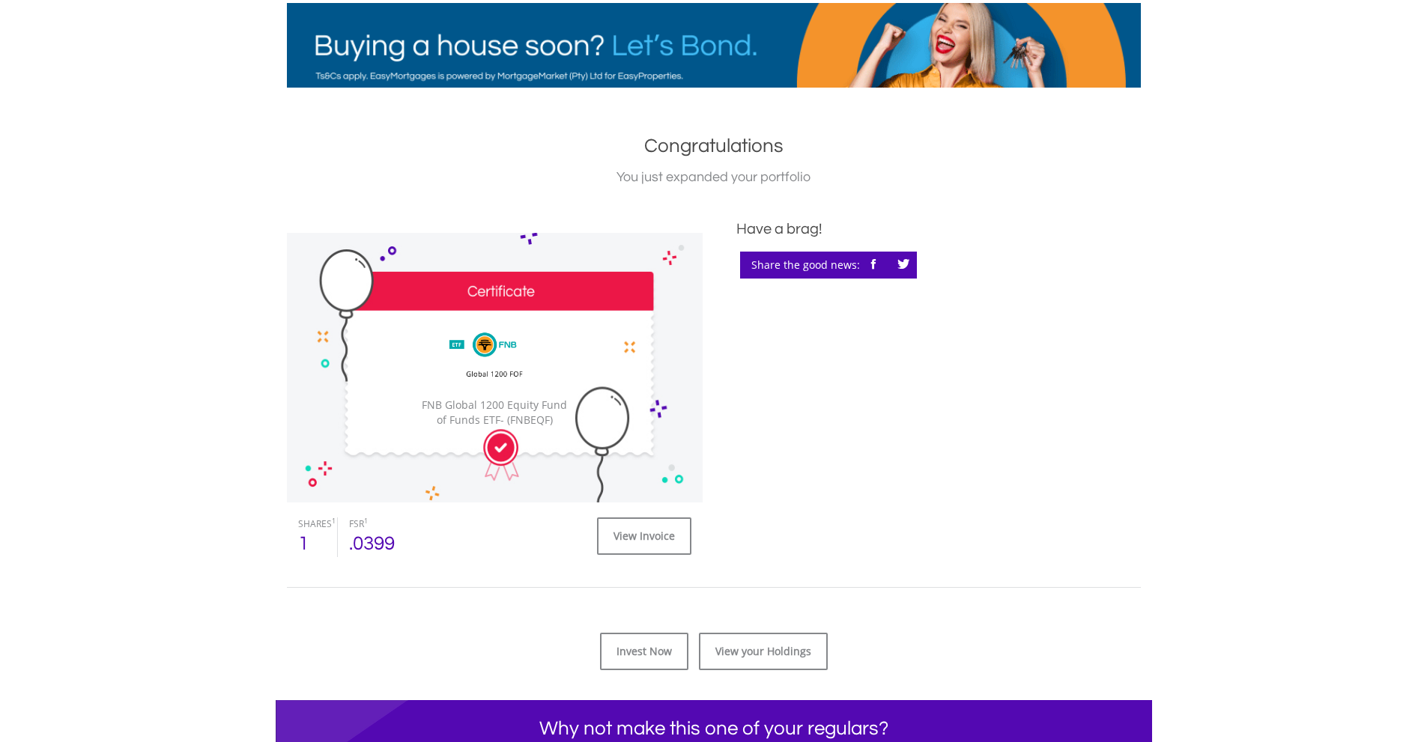
drag, startPoint x: 610, startPoint y: 392, endPoint x: 565, endPoint y: 398, distance: 45.4
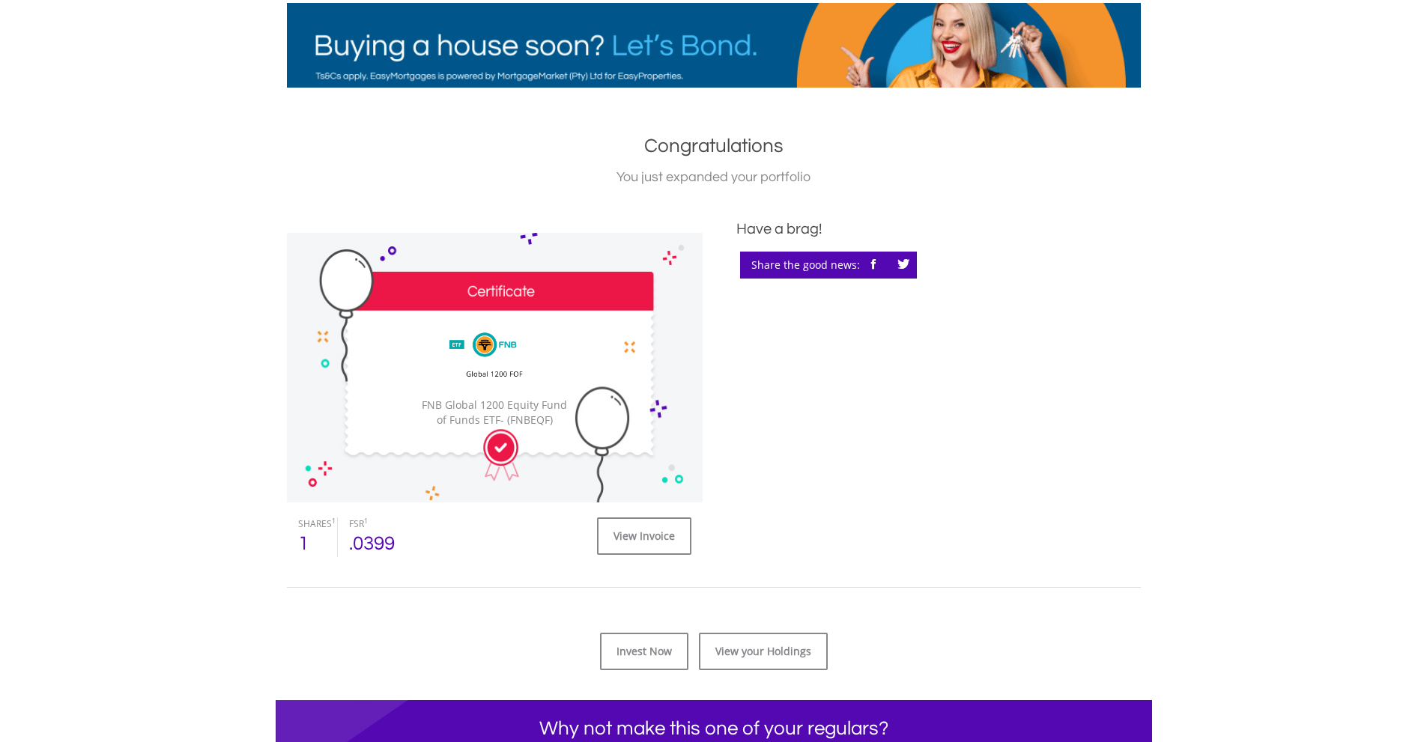
click at [565, 398] on div "﻿ FNB Global 1200 Equity Fund of Funds ETF FNB Global 1200 Equity Fund of Funds…" at bounding box center [495, 368] width 416 height 270
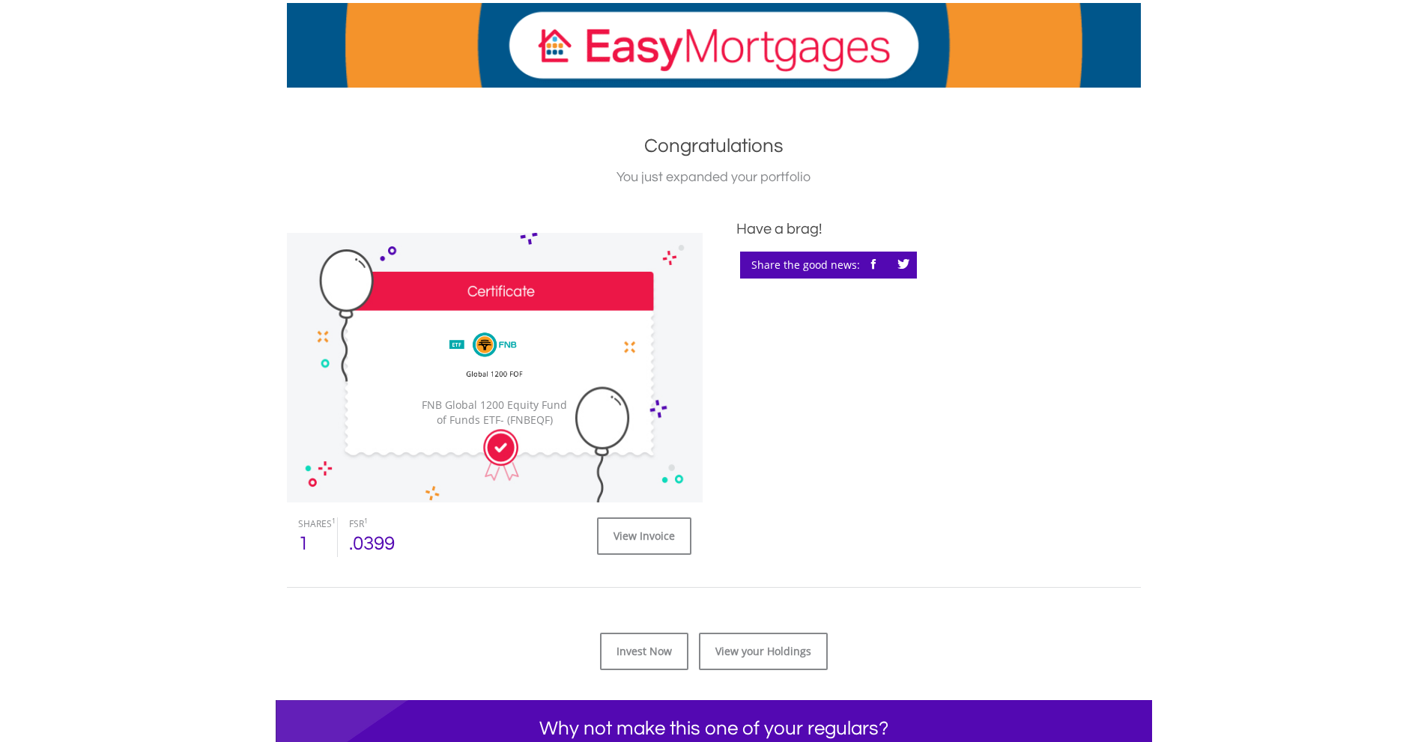
click at [556, 226] on div "﻿ PENDING ﻿ FNB Global 1200 Equity Fund of Funds ETF FNB Global 1200 Equity Fun…" at bounding box center [495, 387] width 438 height 339
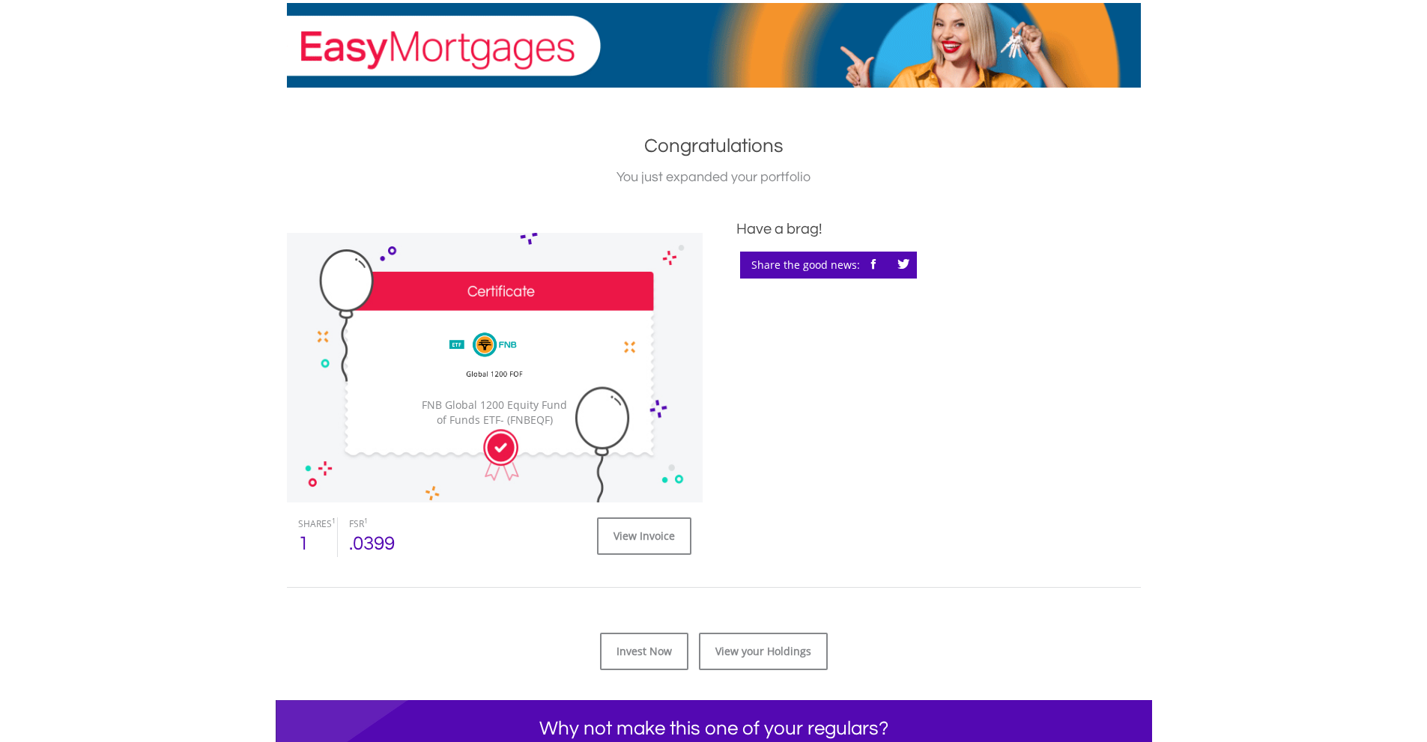
scroll to position [0, 0]
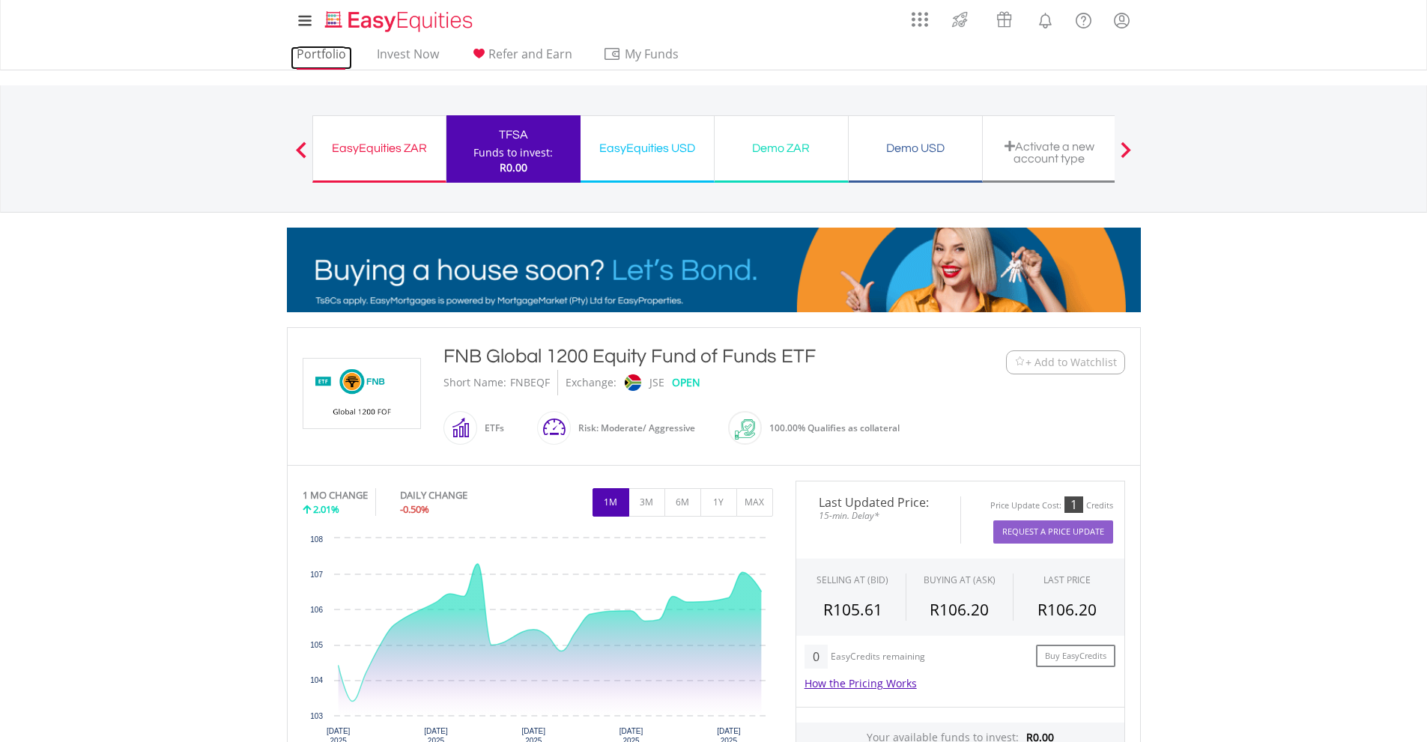
click at [327, 58] on link "Portfolio" at bounding box center [321, 57] width 61 height 23
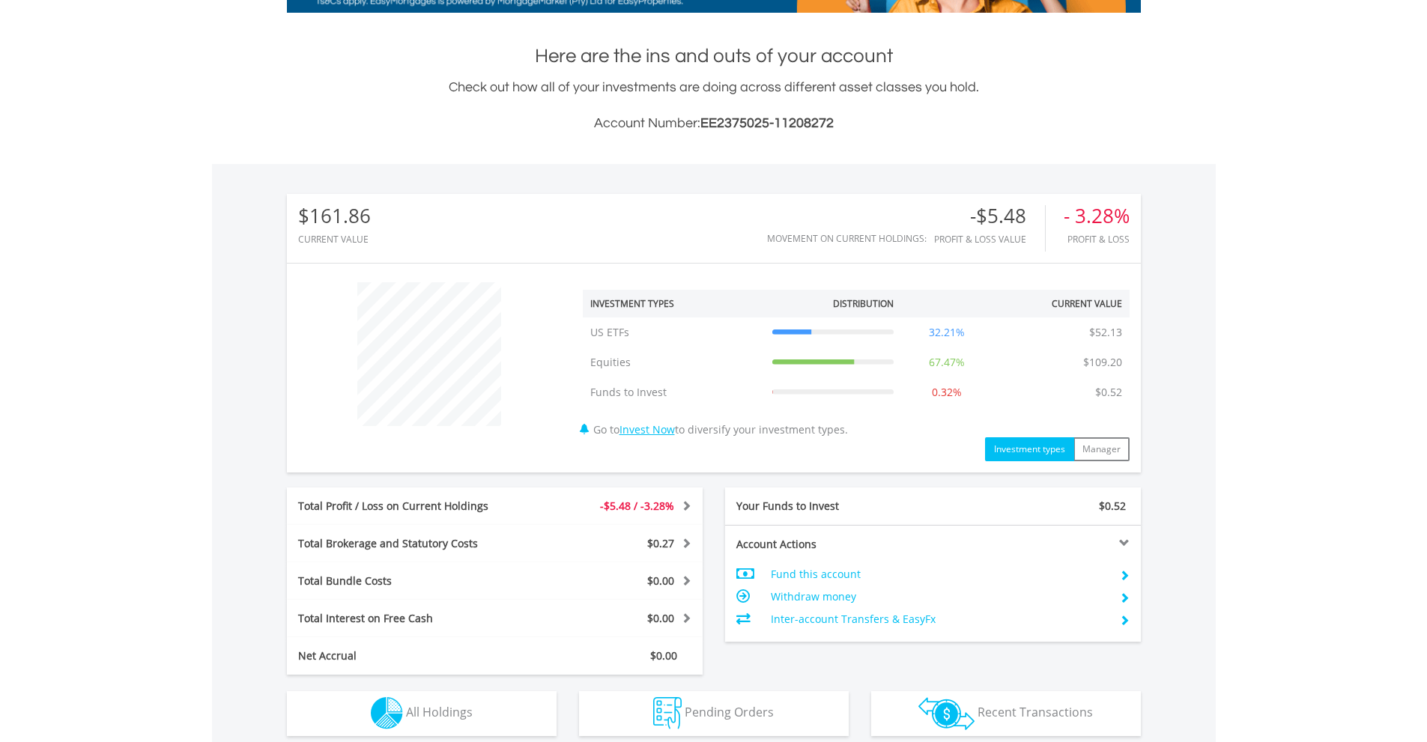
scroll to position [374, 0]
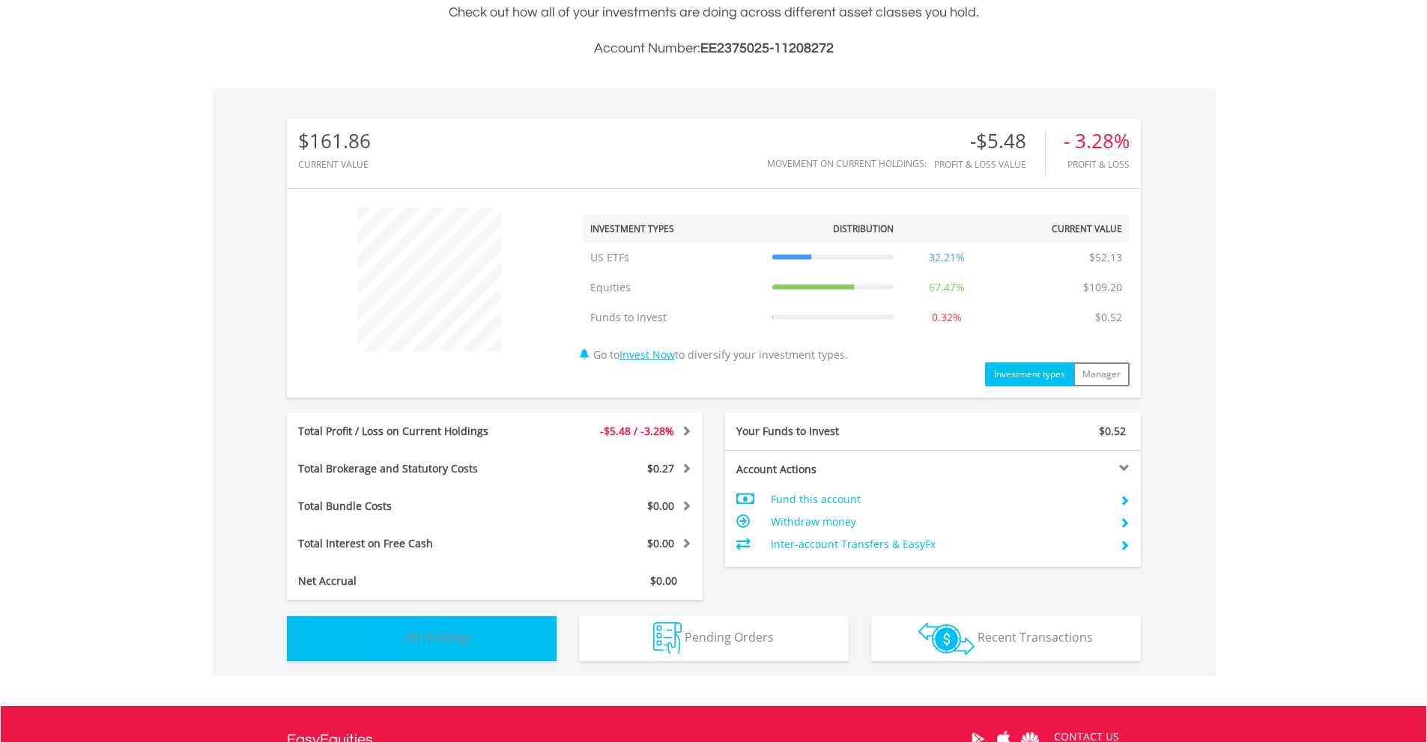
click at [452, 646] on button "Holdings All Holdings" at bounding box center [422, 638] width 270 height 45
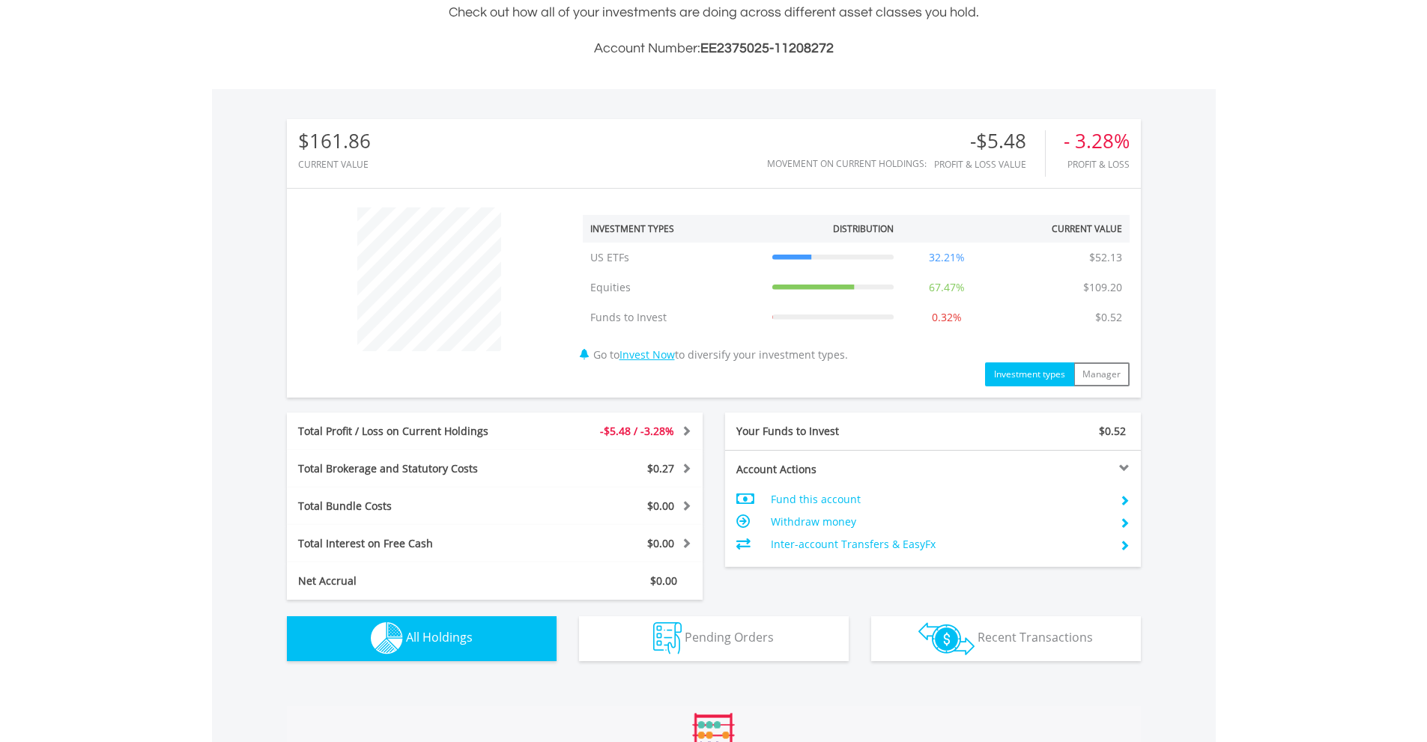
scroll to position [1013, 0]
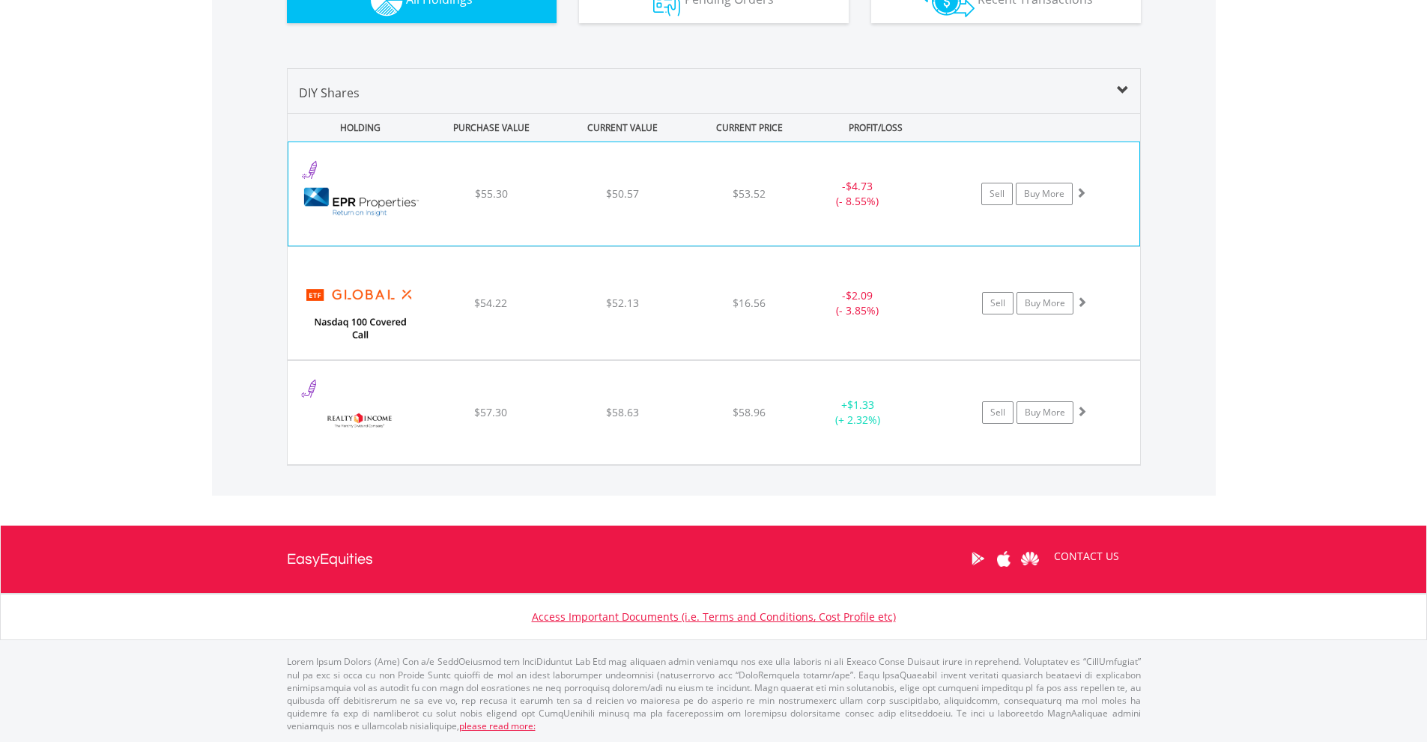
click at [789, 147] on div "﻿ EPR Properties $55.30 $50.57 $53.52 - $4.73 (- 8.55%) Sell Buy More" at bounding box center [713, 193] width 851 height 103
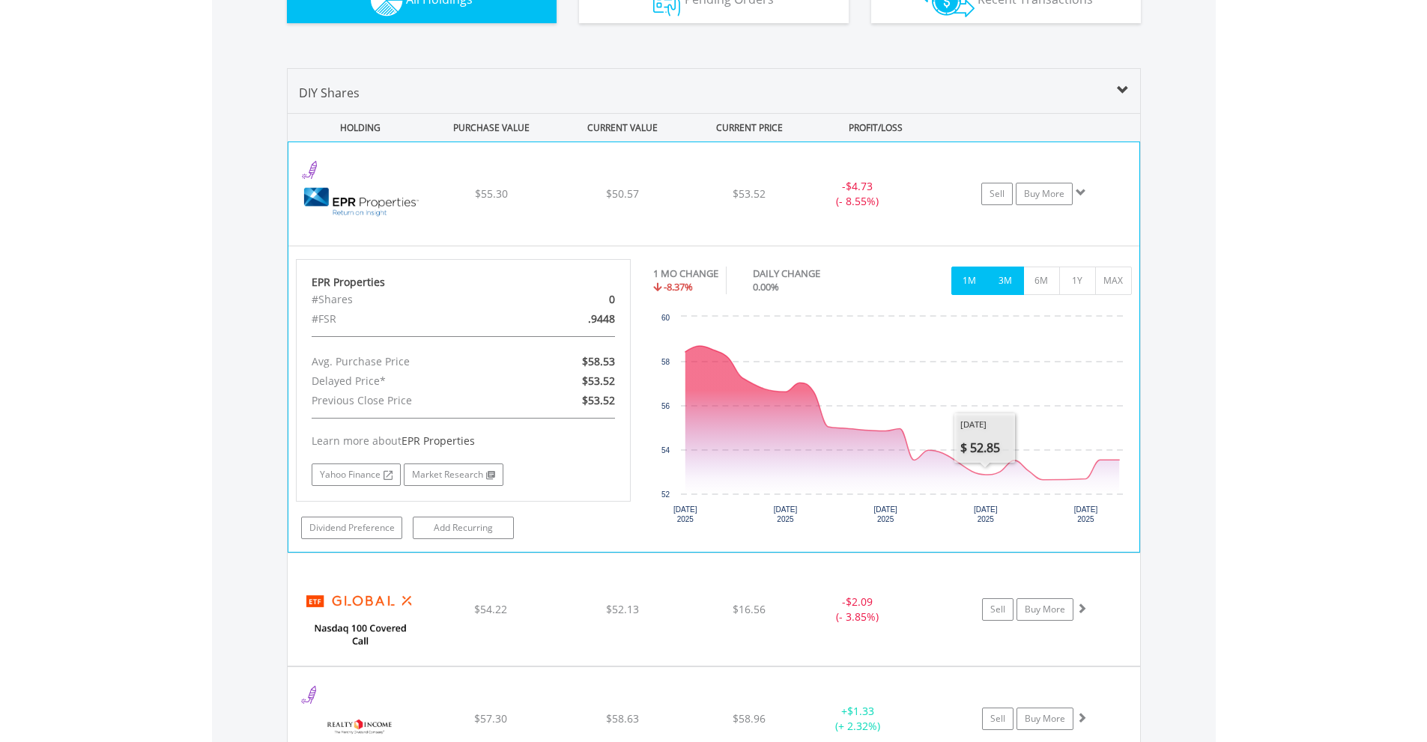
click at [1011, 289] on button "3M" at bounding box center [1005, 281] width 37 height 28
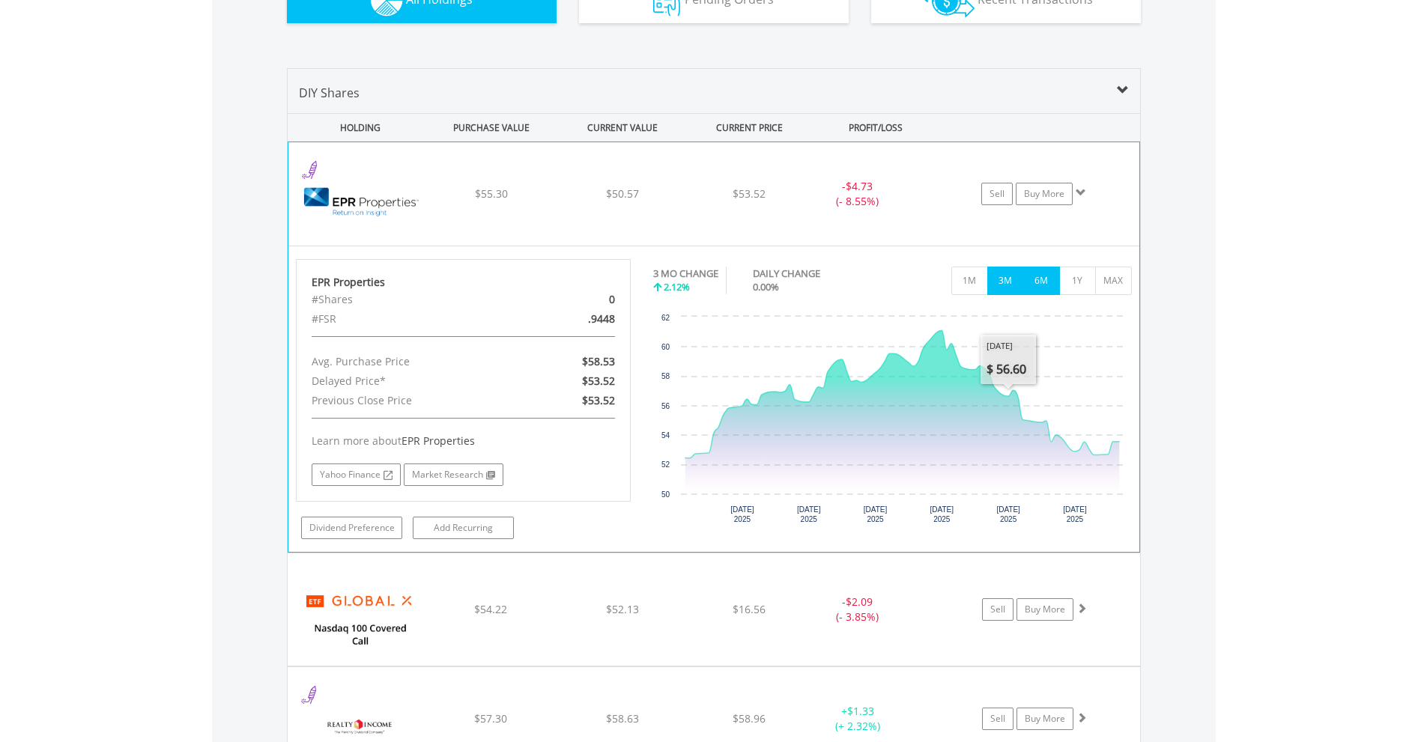
click at [1039, 271] on button "6M" at bounding box center [1041, 281] width 37 height 28
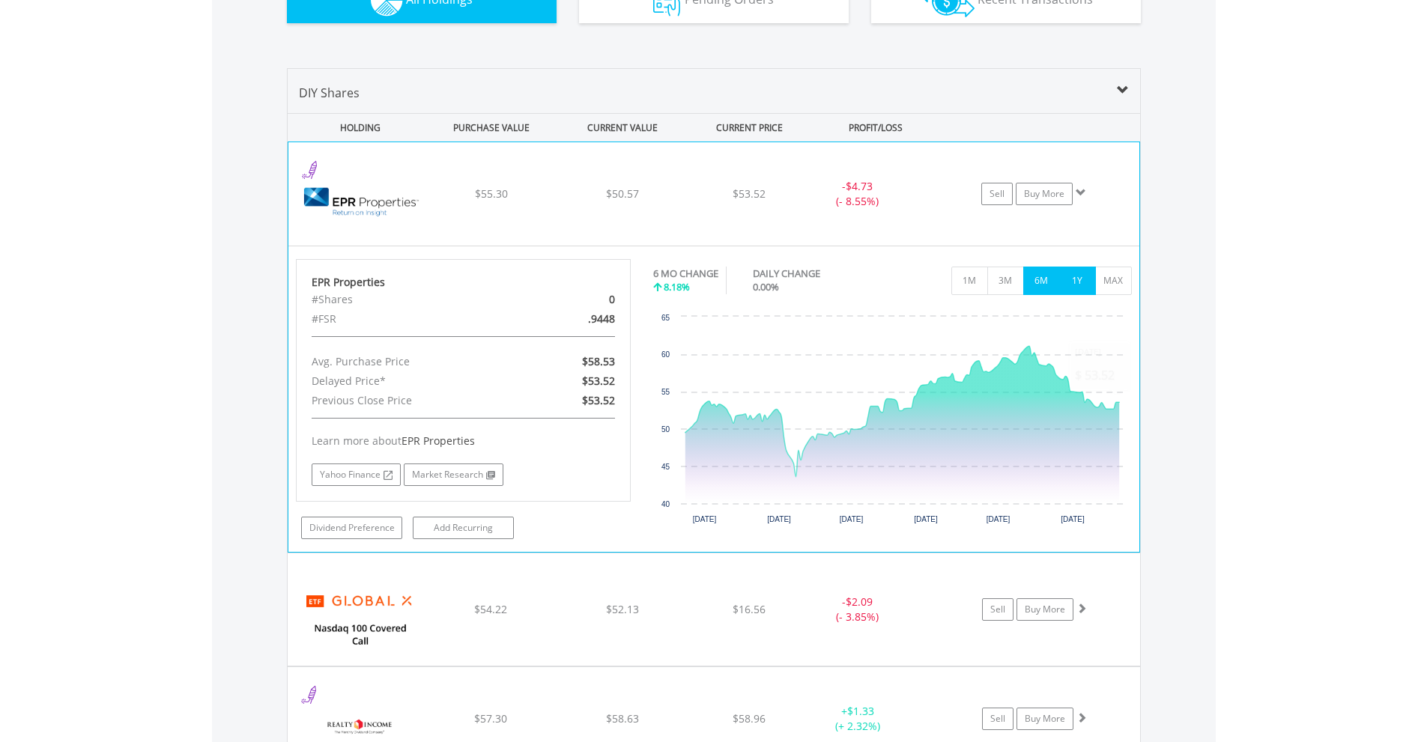
click at [1076, 282] on button "1Y" at bounding box center [1077, 281] width 37 height 28
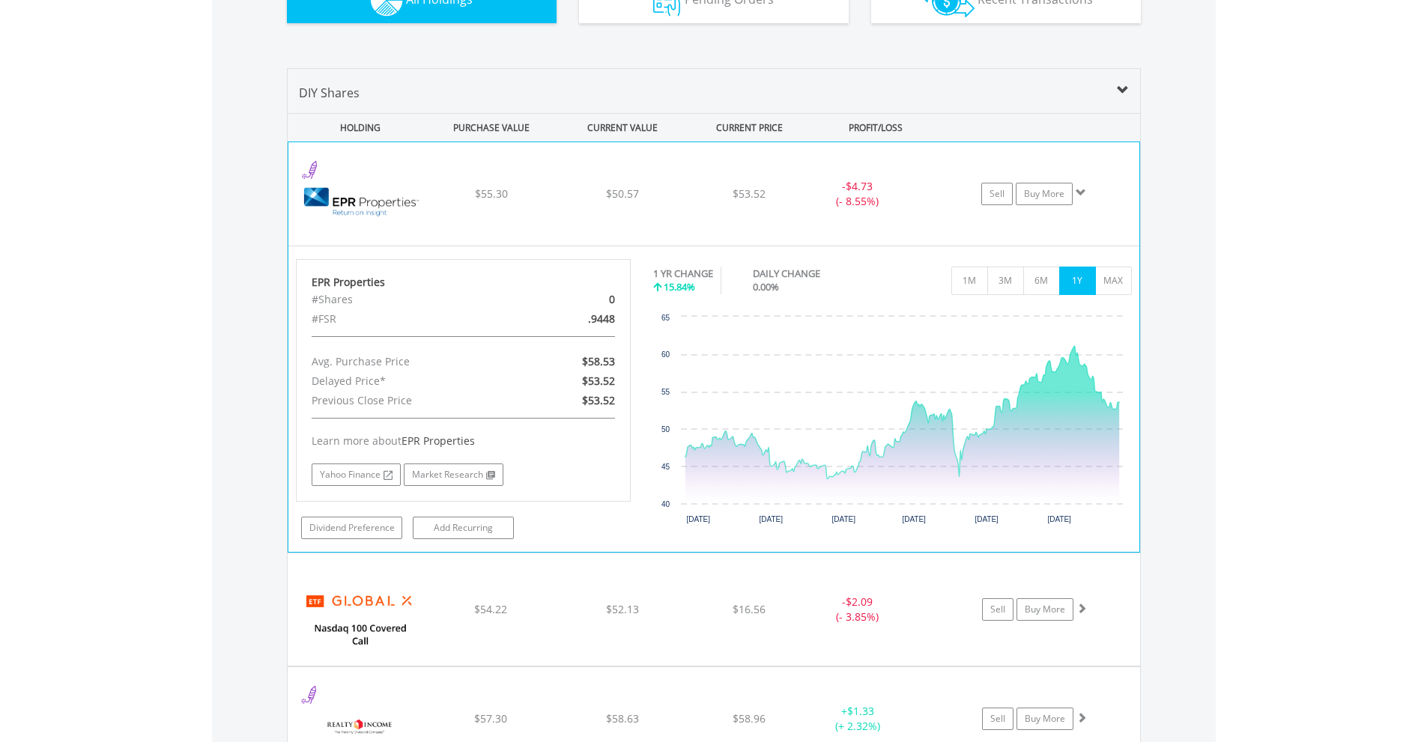
click at [1119, 299] on div "1 YR CHANGE 15.84% DAILY CHANGE 0.00% 1M 3M 6M 1Y MAX" at bounding box center [892, 284] width 479 height 50
drag, startPoint x: 1114, startPoint y: 299, endPoint x: 1118, endPoint y: 280, distance: 19.1
click at [1117, 294] on div "1 YR CHANGE 15.84% DAILY CHANGE 0.00% 1M 3M 6M 1Y MAX" at bounding box center [892, 284] width 479 height 50
click at [1118, 280] on button "MAX" at bounding box center [1113, 281] width 37 height 28
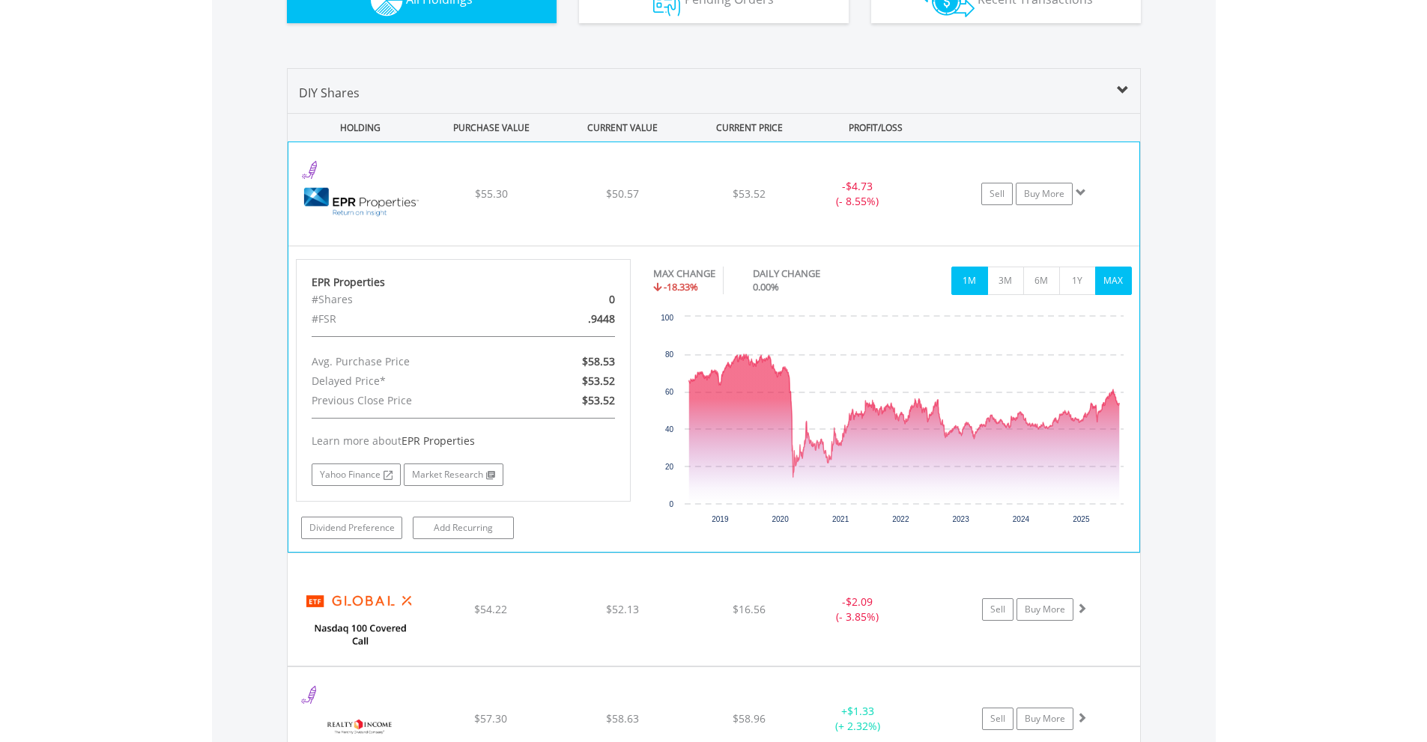
click at [974, 288] on button "1M" at bounding box center [969, 281] width 37 height 28
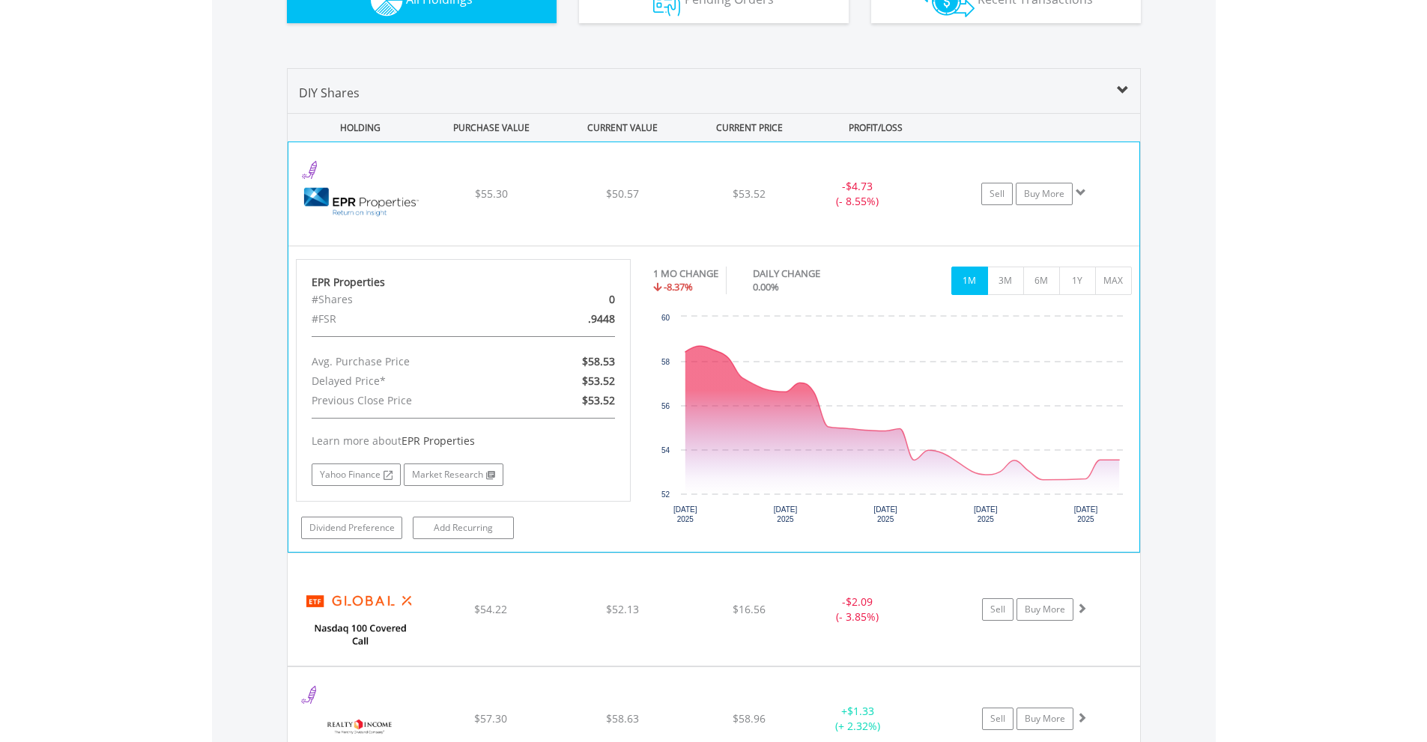
click at [1081, 195] on span at bounding box center [1080, 192] width 10 height 10
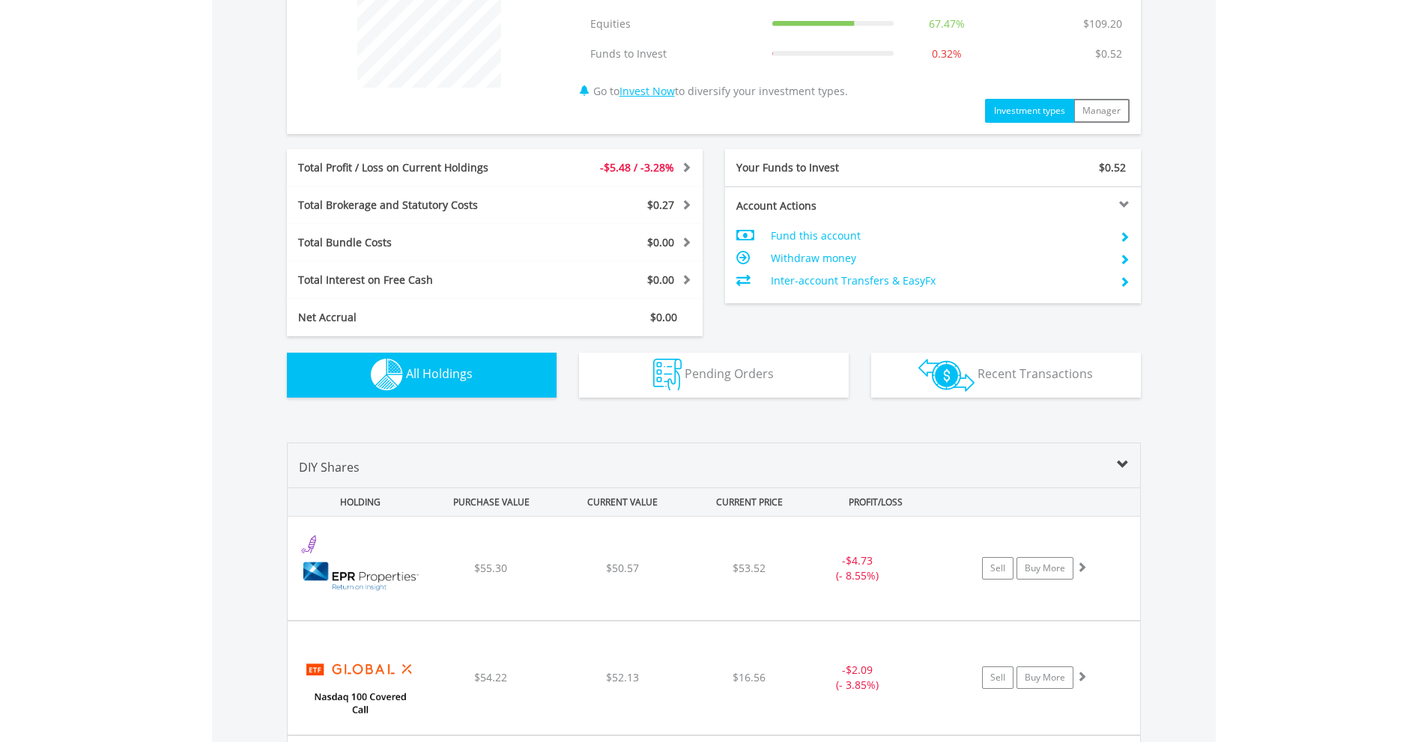
scroll to position [338, 0]
